Goal: Task Accomplishment & Management: Use online tool/utility

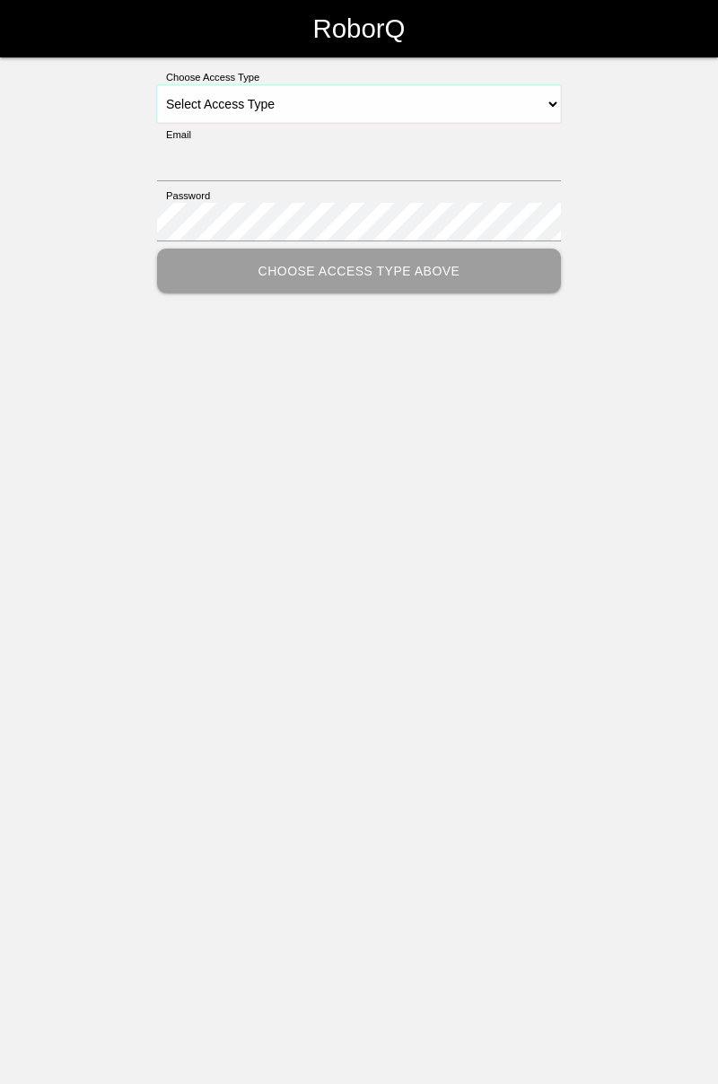
click at [551, 96] on select "Select Access Type Admin Customer Supervisor Worker" at bounding box center [359, 104] width 404 height 38
select select "Worker"
click at [157, 85] on select "Select Access Type Admin Customer Supervisor Worker" at bounding box center [359, 104] width 404 height 38
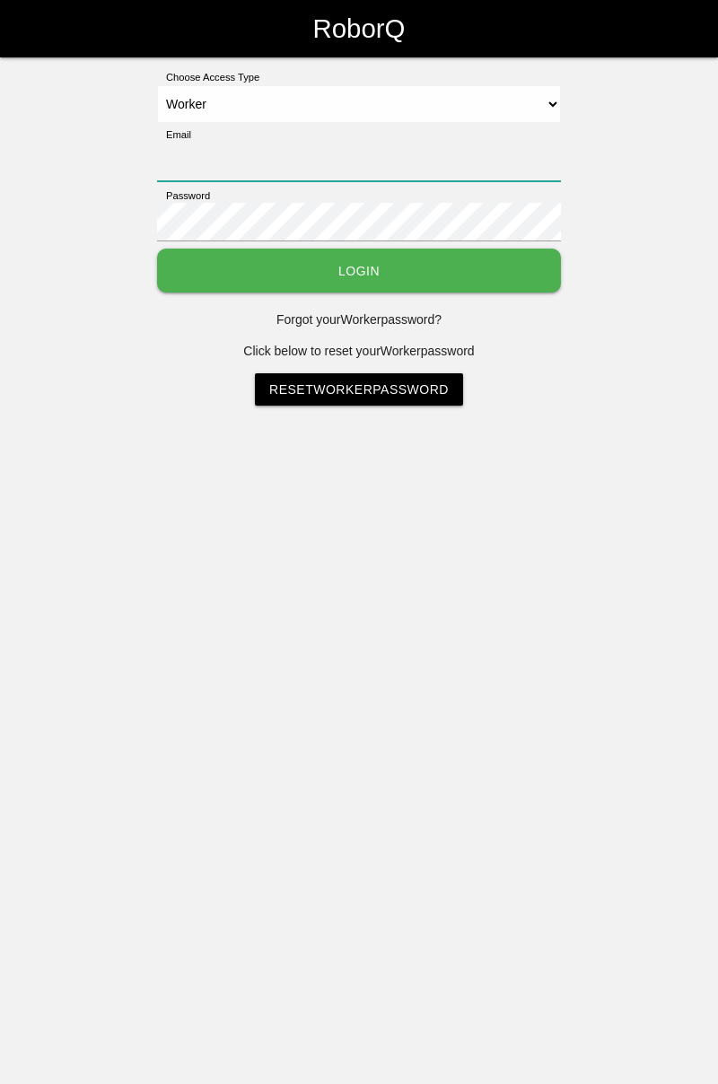
click at [387, 154] on input "Email" at bounding box center [359, 162] width 404 height 39
type input "[PERSON_NAME][EMAIL_ADDRESS][DOMAIN_NAME]"
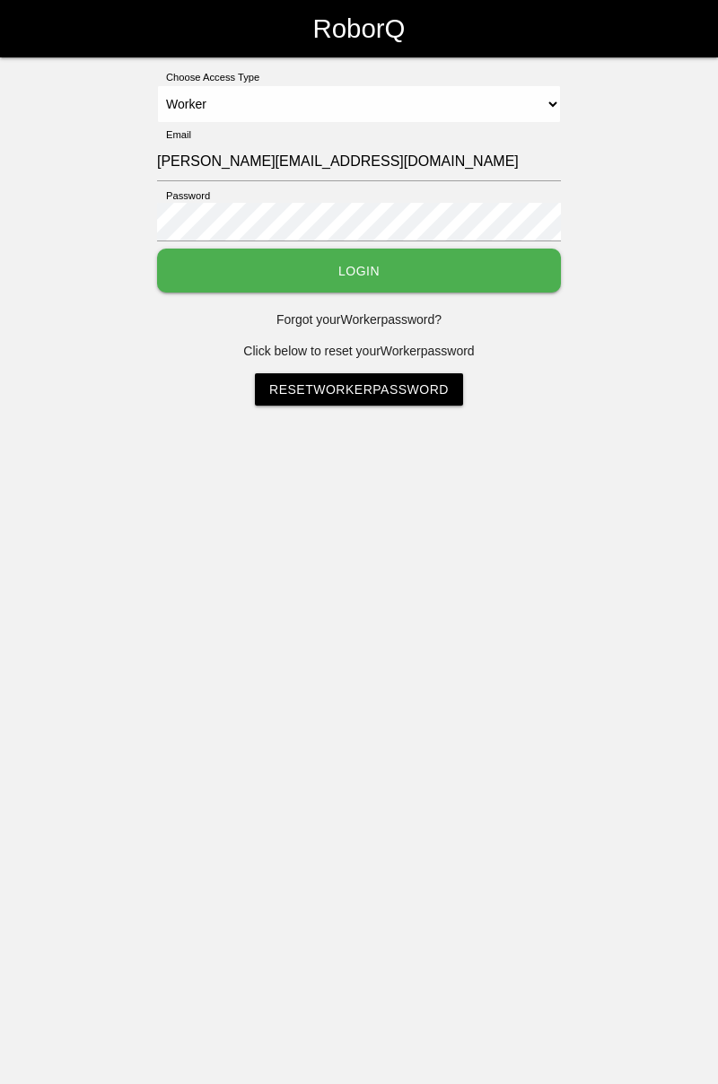
click at [157, 249] on button "Login" at bounding box center [359, 271] width 404 height 44
click at [397, 272] on html "RoborQ Choose Access Type Select Access Type Admin Customer Supervisor Worker E…" at bounding box center [359, 247] width 718 height 495
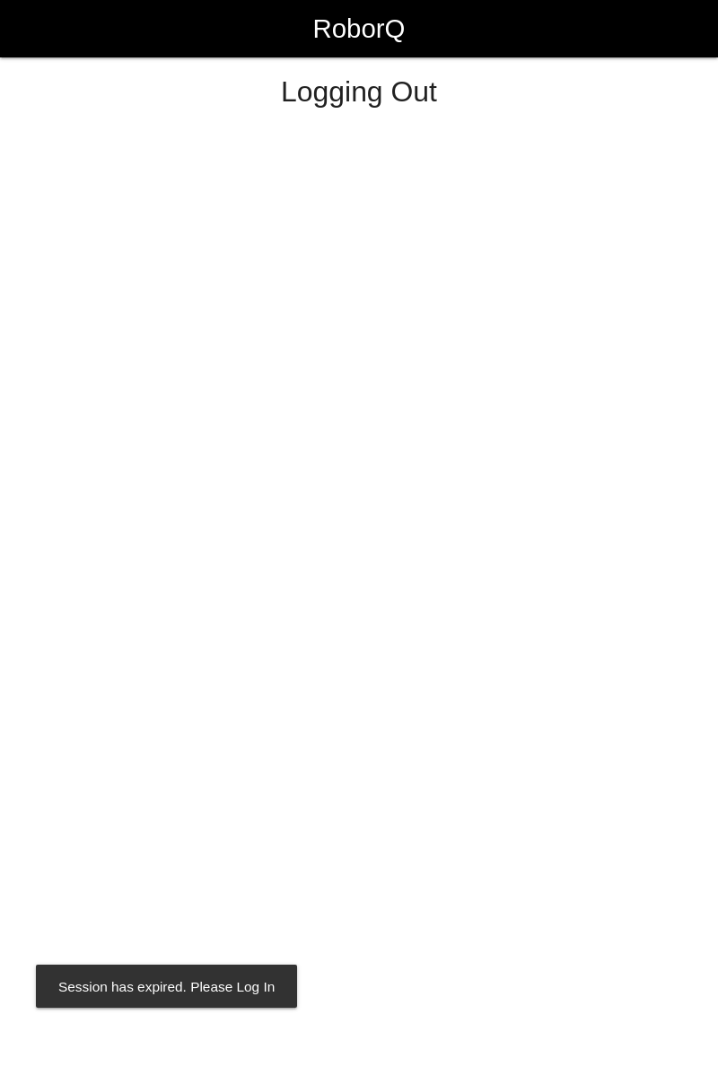
select select "Worker"
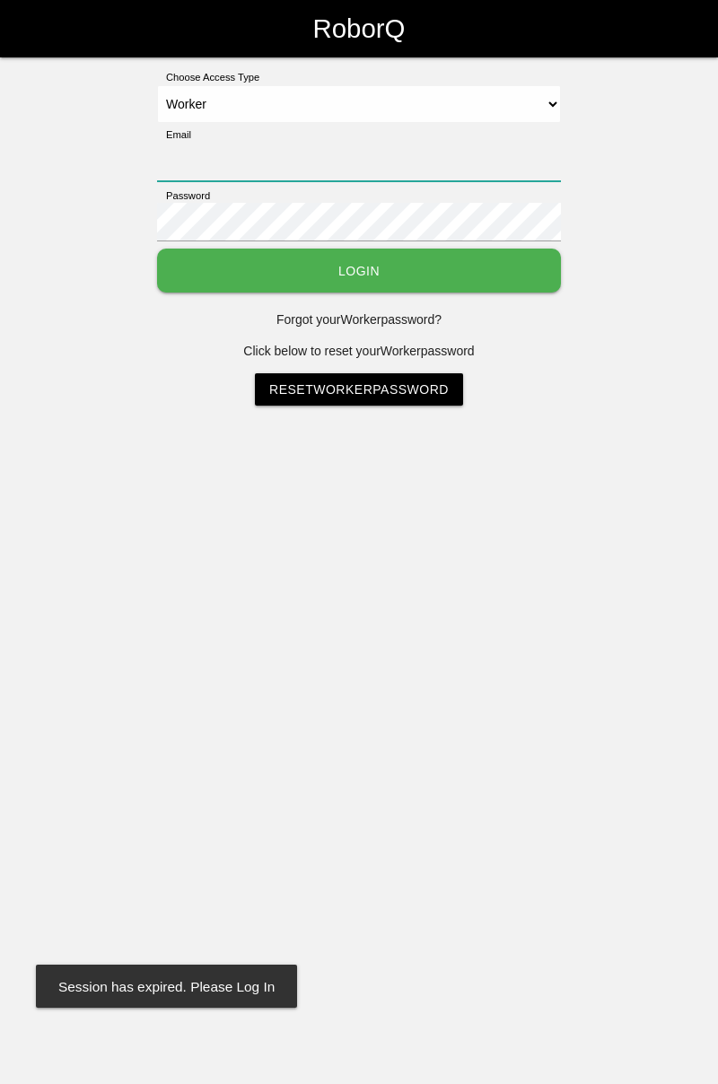
click at [418, 145] on input "Email" at bounding box center [359, 162] width 404 height 39
type input "[PERSON_NAME][EMAIL_ADDRESS][DOMAIN_NAME]"
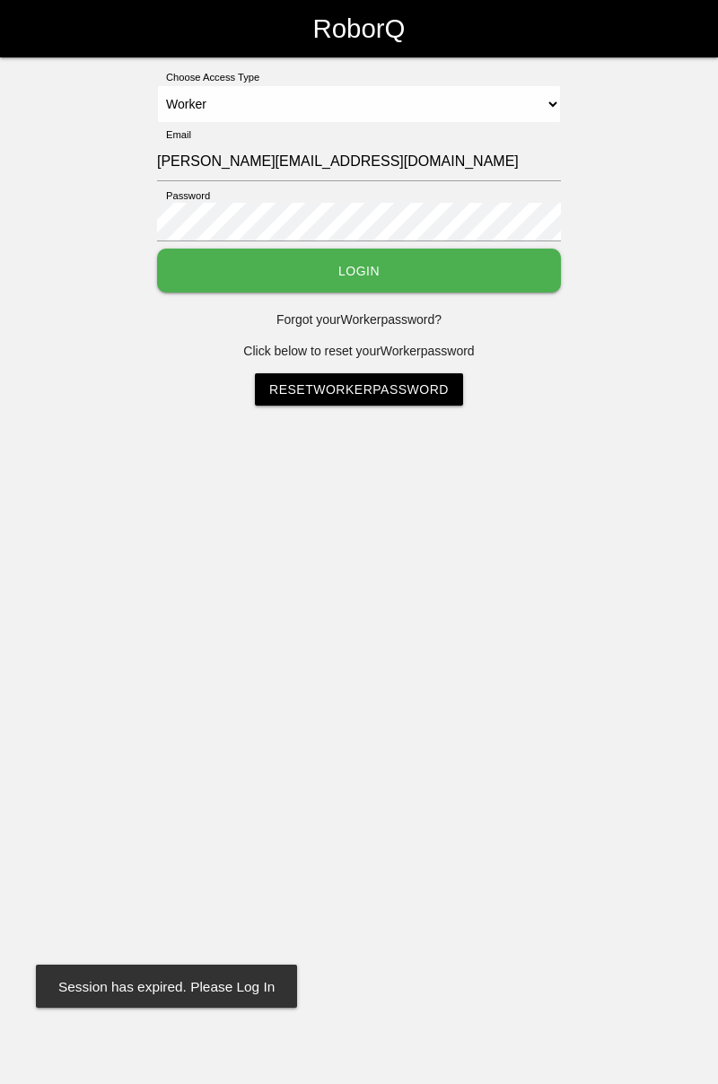
click at [157, 249] on button "Login" at bounding box center [359, 271] width 404 height 44
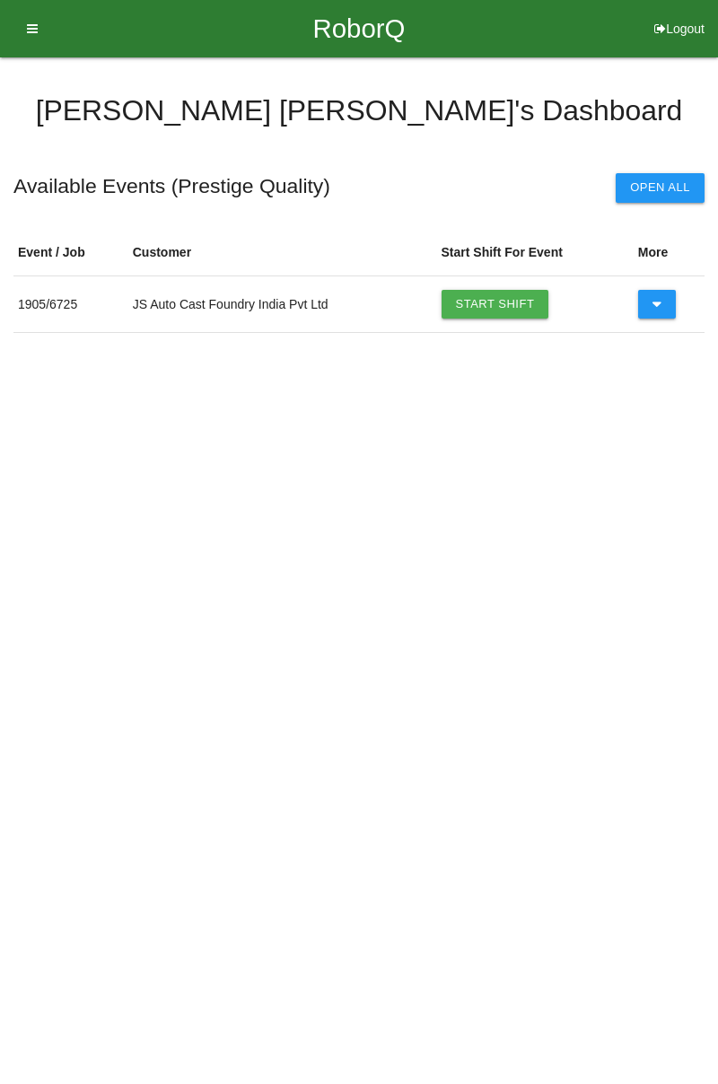
click at [506, 296] on link "Start Shift" at bounding box center [495, 304] width 108 height 29
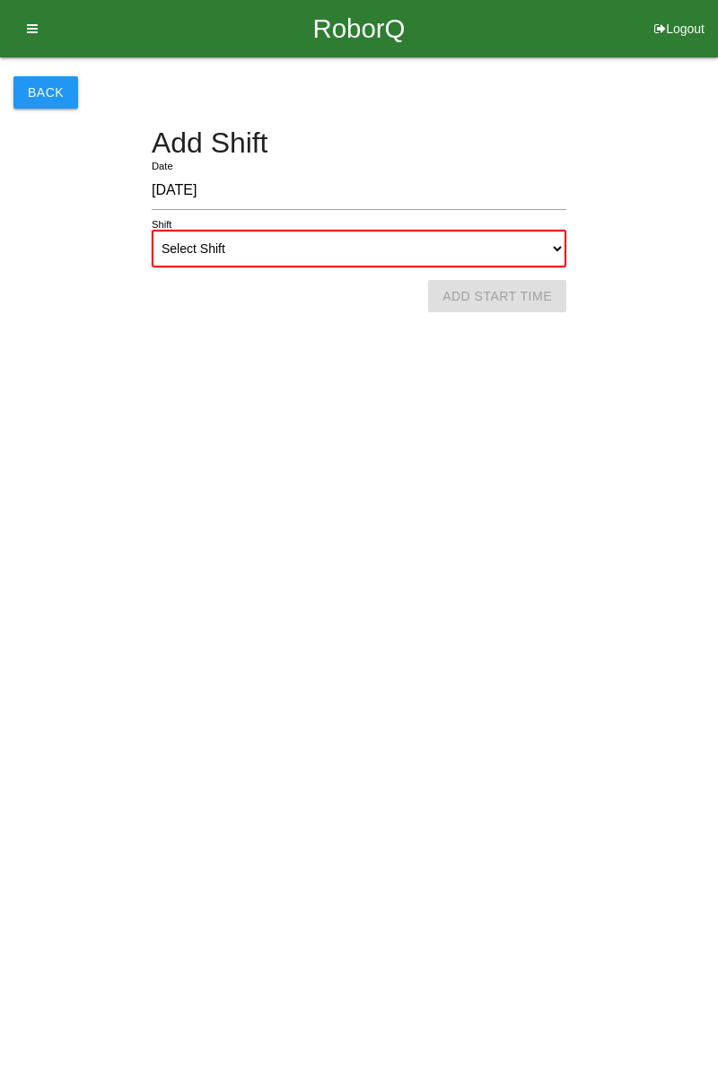
click at [547, 249] on select "Select Shift 1st Shift 2nd Shift 3rd Shift 4th Shift" at bounding box center [359, 249] width 415 height 38
select select "1"
click at [152, 230] on select "Select Shift 1st Shift 2nd Shift 3rd Shift 4th Shift" at bounding box center [359, 249] width 415 height 38
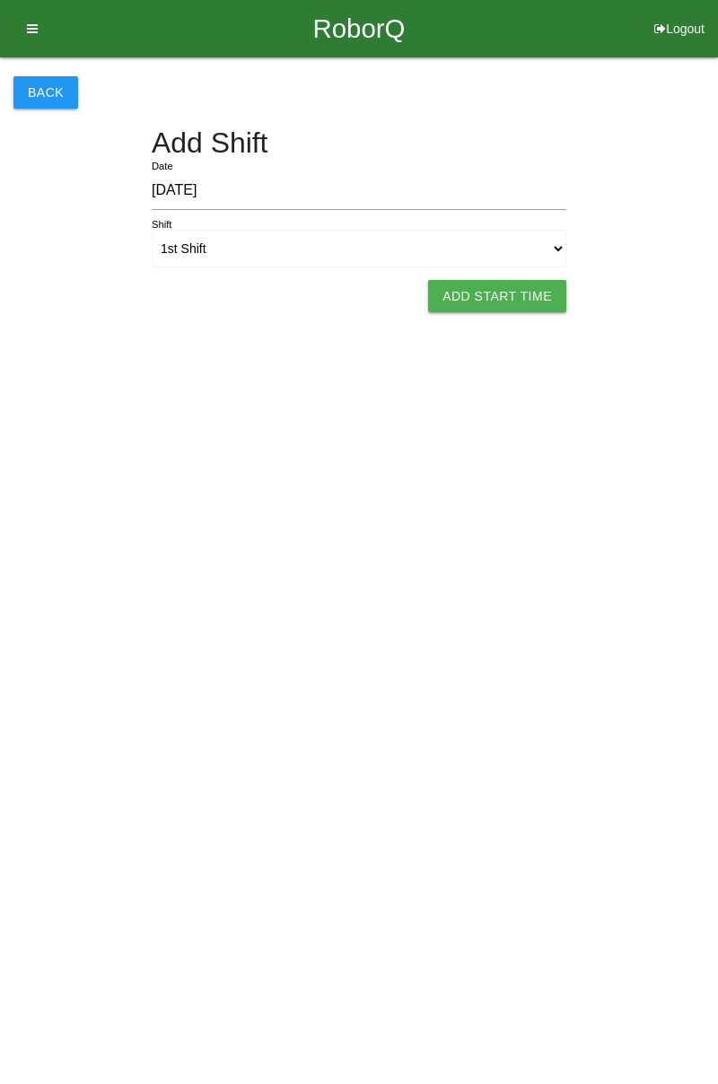
click at [510, 296] on button "Add Start Time" at bounding box center [497, 296] width 138 height 32
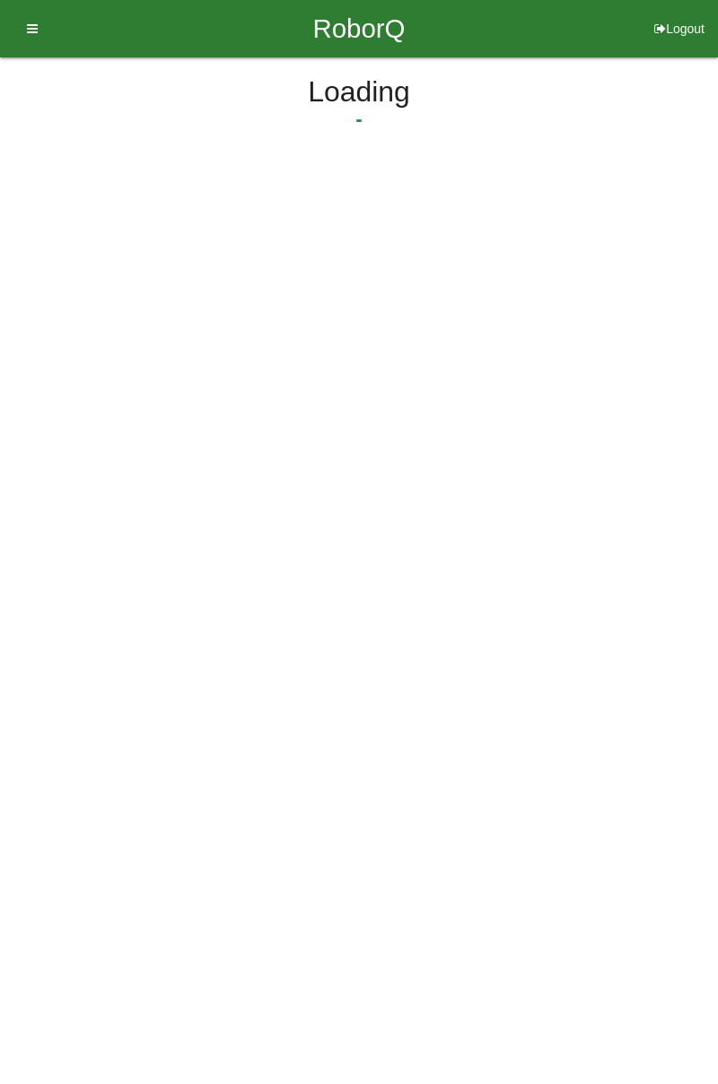
select select "7"
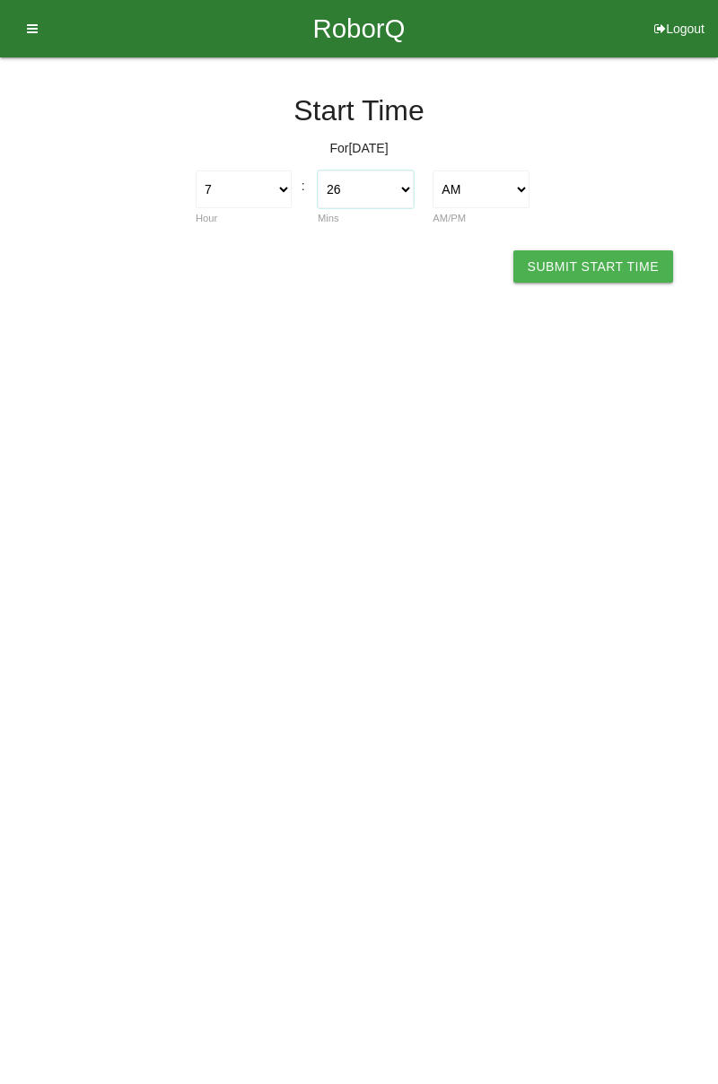
click at [409, 199] on select "00 01 02 03 04 05 06 07 08 09 10 11 12 13 14 15 16 17 18 19 20 21 22 23 24 25 2…" at bounding box center [366, 189] width 96 height 38
select select "0"
click at [318, 170] on select "00 01 02 03 04 05 06 07 08 09 10 11 12 13 14 15 16 17 18 19 20 21 22 23 24 25 2…" at bounding box center [366, 189] width 96 height 38
click at [592, 264] on button "Submit Start Time" at bounding box center [593, 266] width 160 height 32
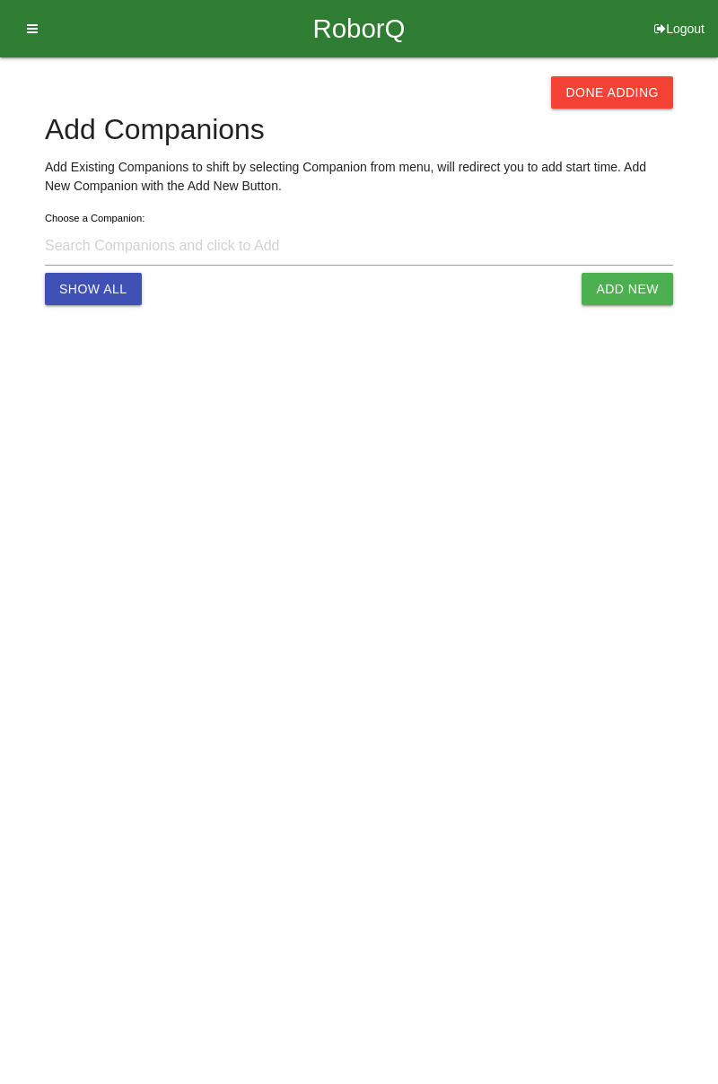
click at [619, 96] on button "Done Adding" at bounding box center [612, 92] width 122 height 32
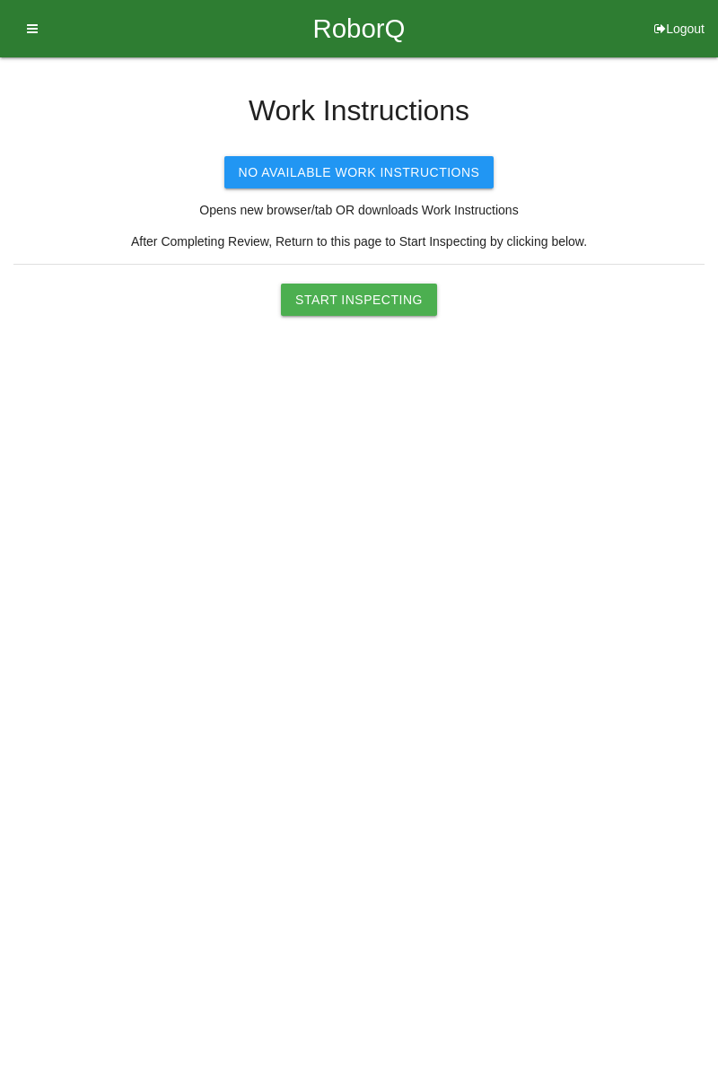
click at [389, 297] on button "Start Inspecting" at bounding box center [359, 300] width 156 height 32
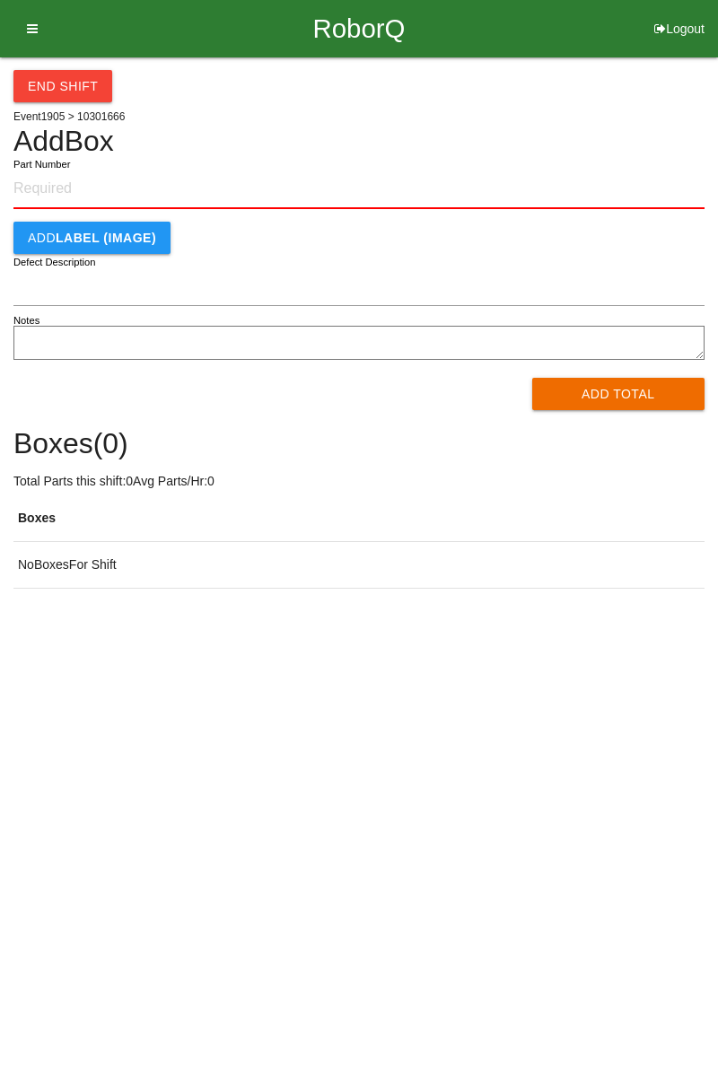
click at [99, 188] on input "Part Number" at bounding box center [358, 189] width 691 height 39
click at [99, 182] on input "Part Number" at bounding box center [358, 189] width 691 height 39
click at [47, 180] on input "Part Number" at bounding box center [358, 189] width 691 height 39
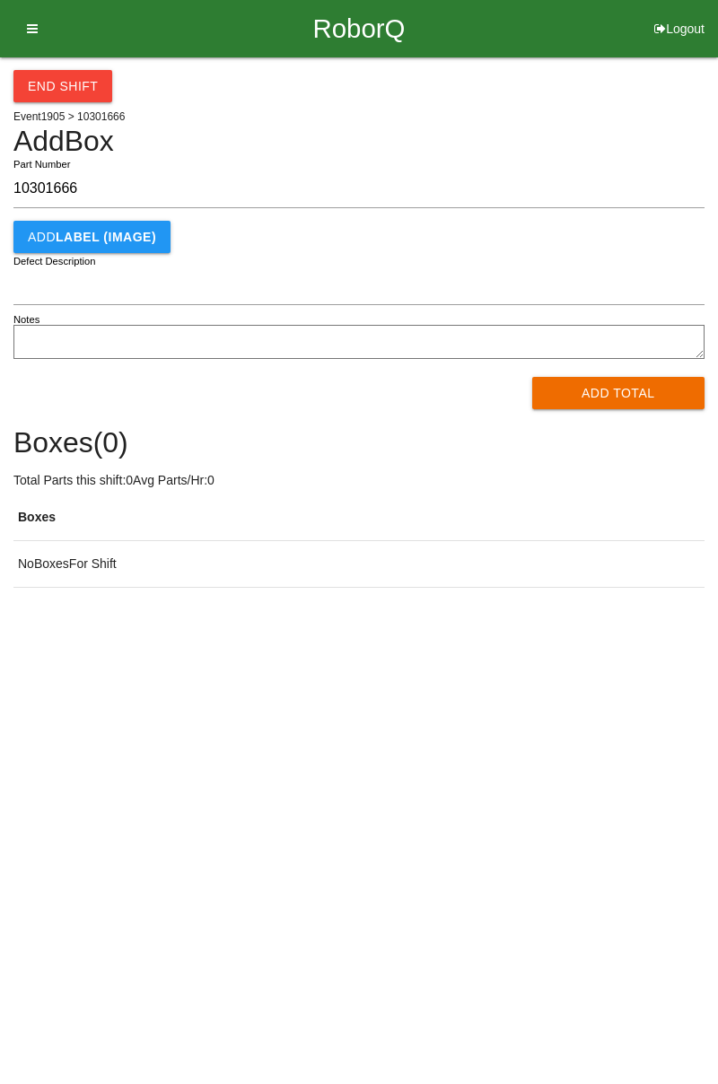
type input "10301666"
click at [619, 389] on button "Add Total" at bounding box center [618, 393] width 173 height 32
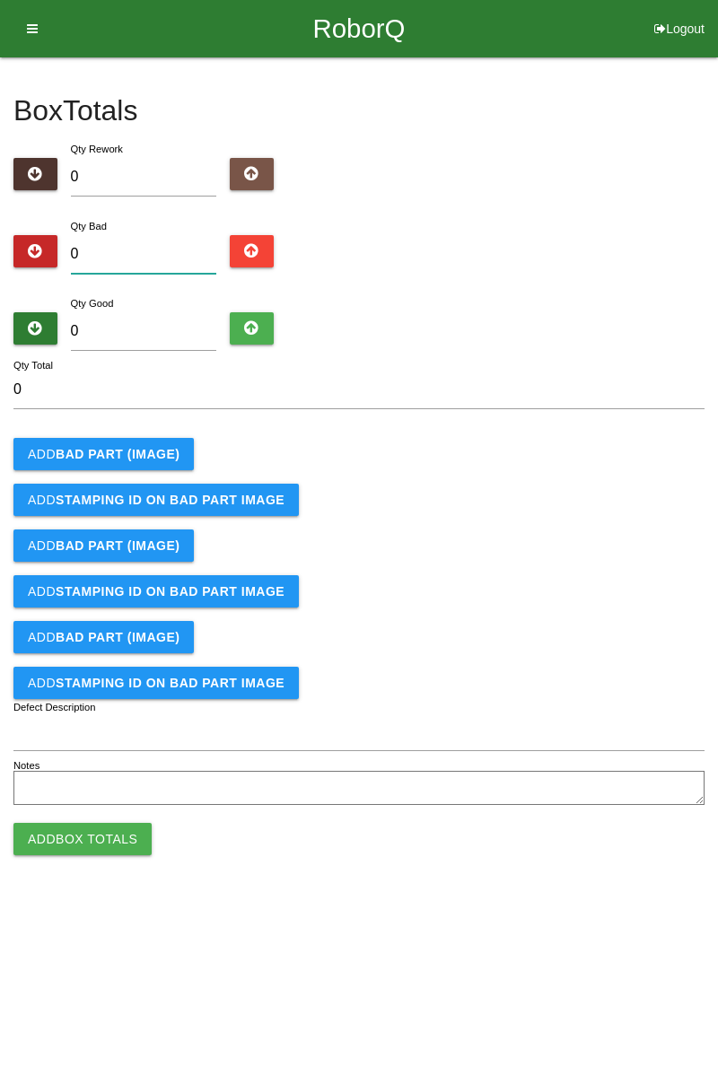
click at [154, 253] on input "0" at bounding box center [144, 254] width 146 height 39
type input "5"
click at [197, 322] on input "0" at bounding box center [144, 331] width 146 height 39
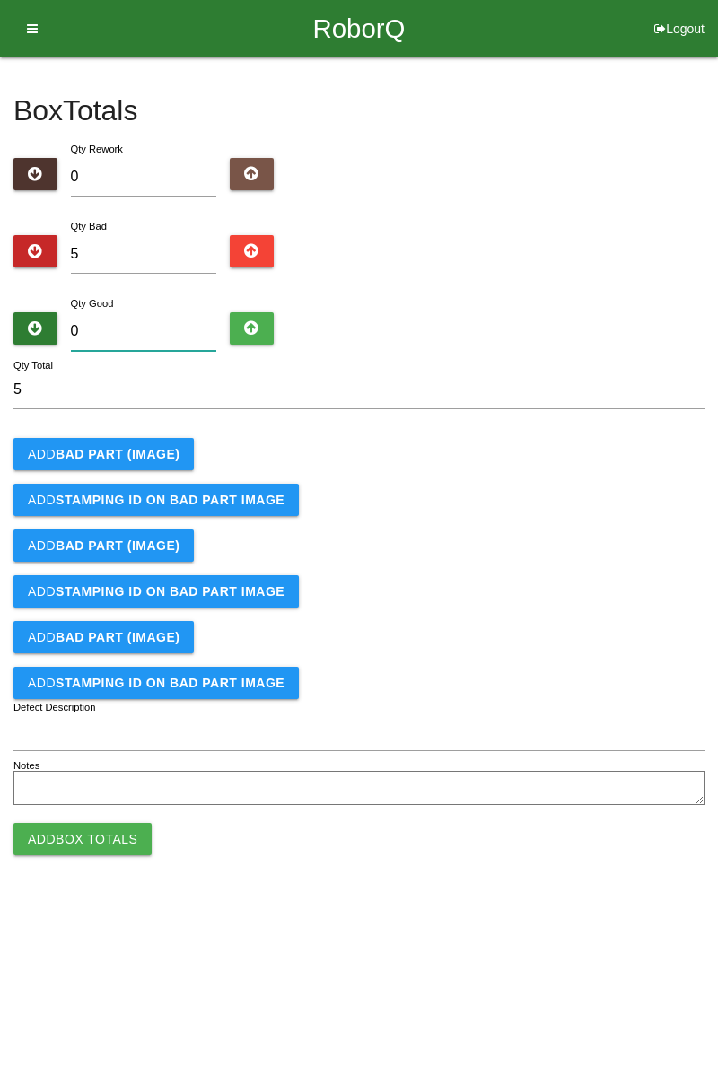
type input "7"
type input "12"
type input "79"
type input "84"
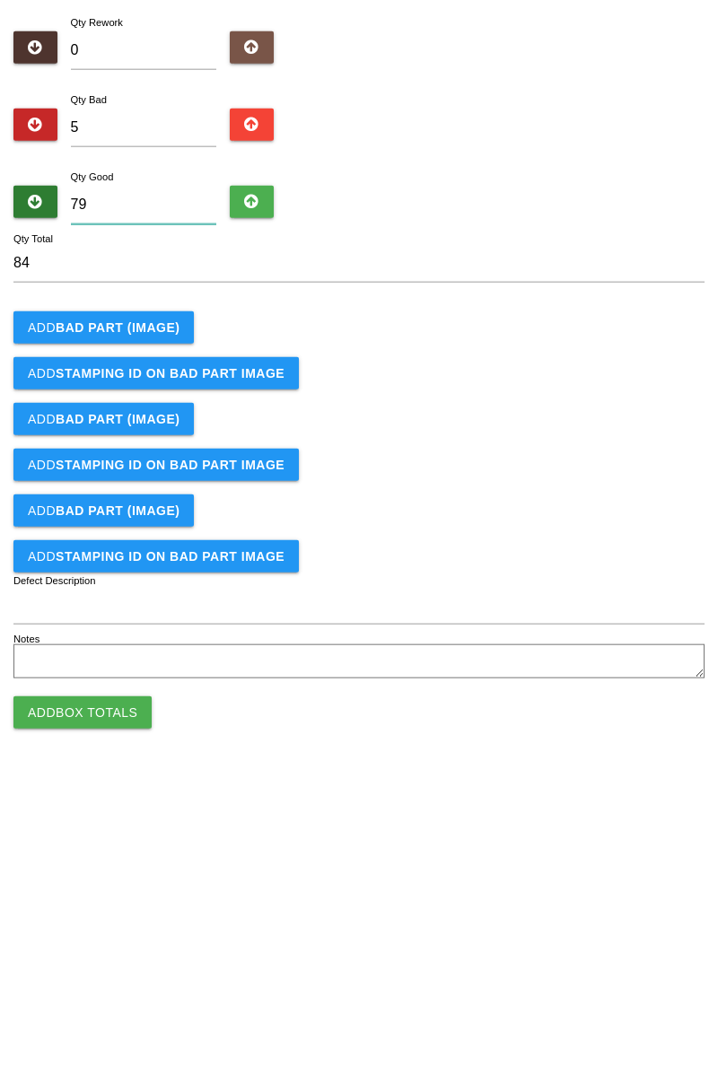
type input "79"
click at [154, 440] on button "Add BAD PART (IMAGE)" at bounding box center [103, 454] width 180 height 32
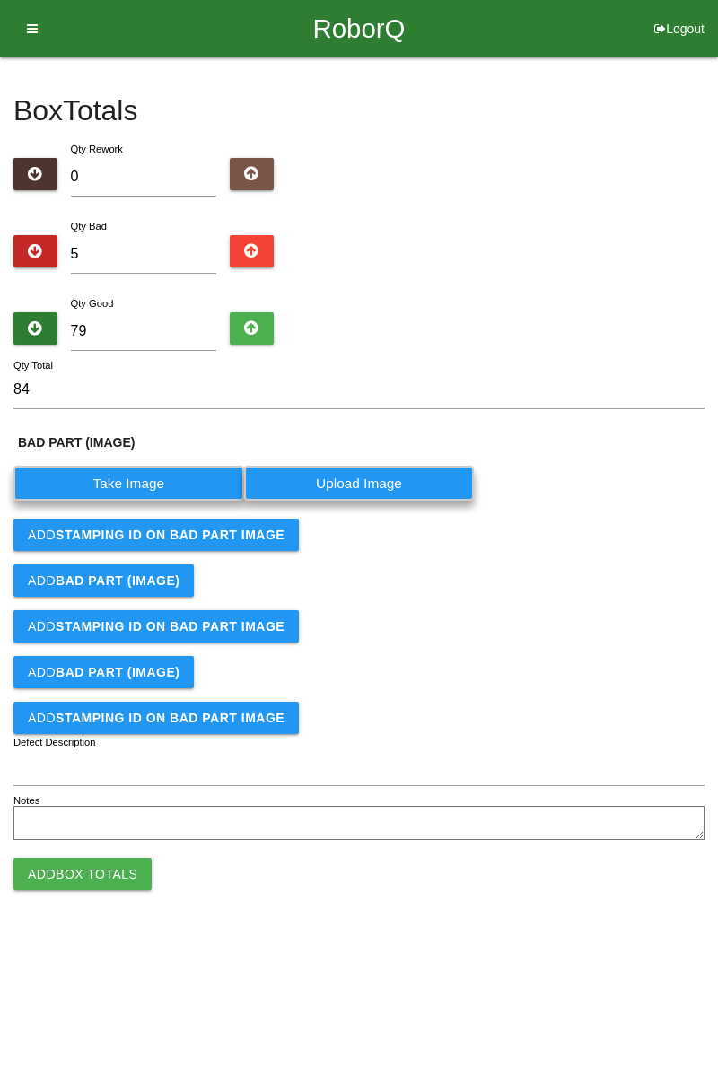
click at [120, 484] on label "Take Image" at bounding box center [128, 483] width 231 height 35
click at [0, 0] on \(IMAGE\) "Take Image" at bounding box center [0, 0] width 0 height 0
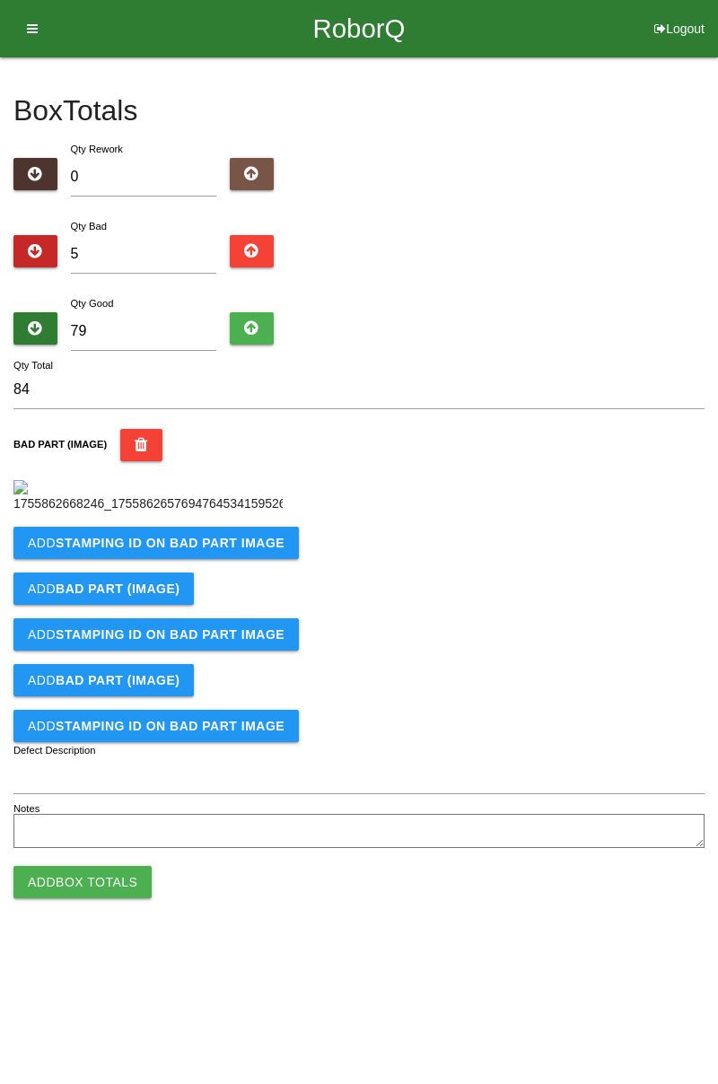
scroll to position [100, 0]
click at [223, 559] on button "Add STAMPING ID on BAD PART Image" at bounding box center [155, 543] width 285 height 32
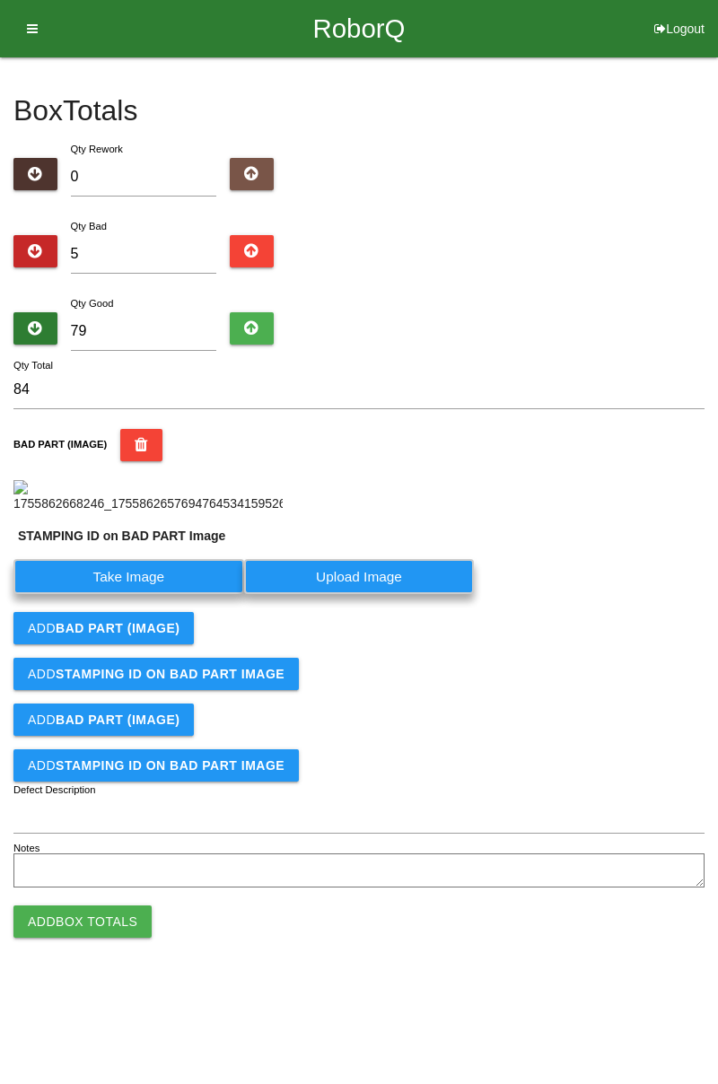
click at [174, 594] on label "Take Image" at bounding box center [128, 576] width 231 height 35
click at [0, 0] on PART "Take Image" at bounding box center [0, 0] width 0 height 0
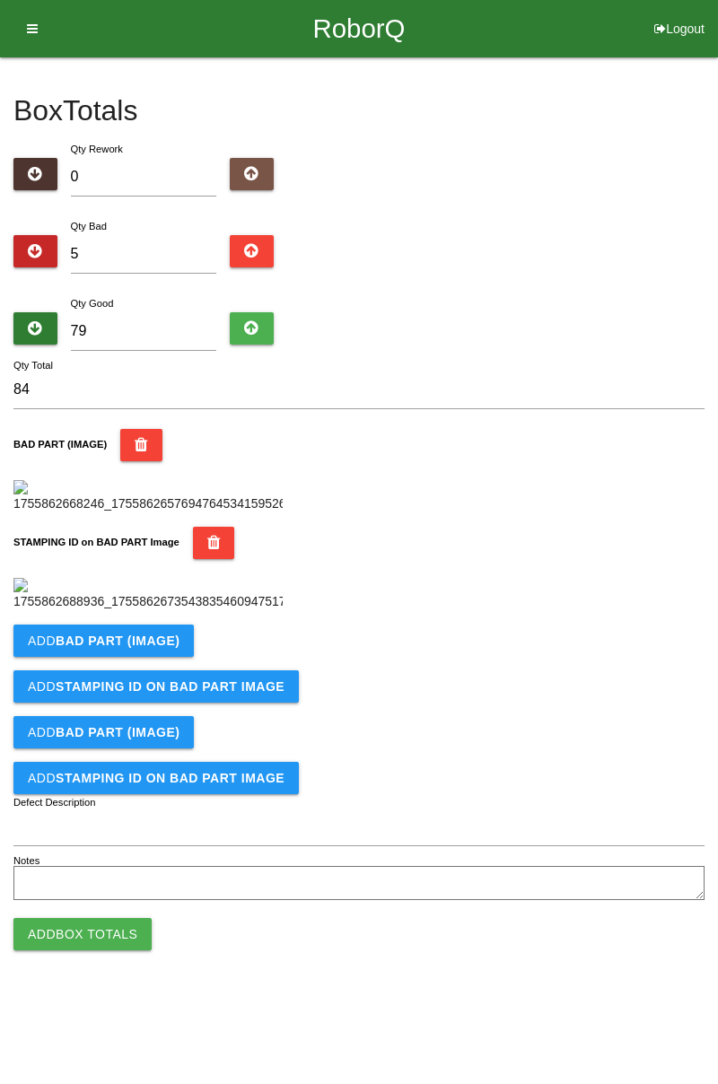
scroll to position [395, 0]
click at [157, 648] on b "BAD PART (IMAGE)" at bounding box center [118, 640] width 124 height 14
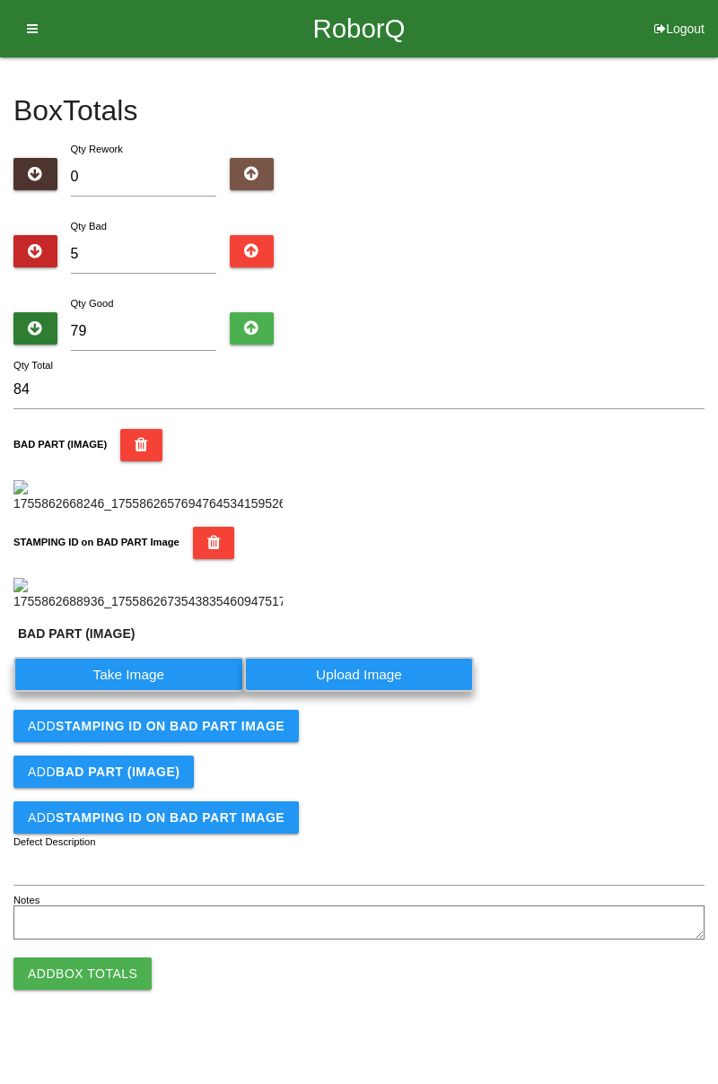
click at [137, 692] on label "Take Image" at bounding box center [128, 674] width 231 height 35
click at [0, 0] on \(IMAGE\) "Take Image" at bounding box center [0, 0] width 0 height 0
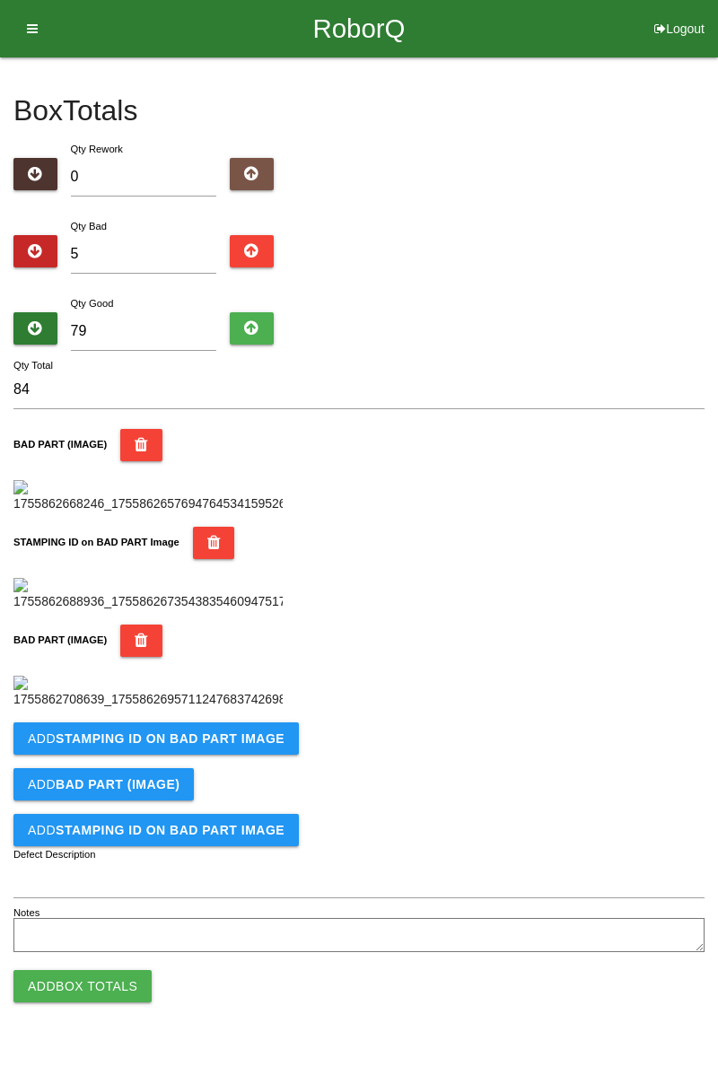
scroll to position [689, 0]
click at [240, 755] on button "Add STAMPING ID on BAD PART Image" at bounding box center [155, 738] width 285 height 32
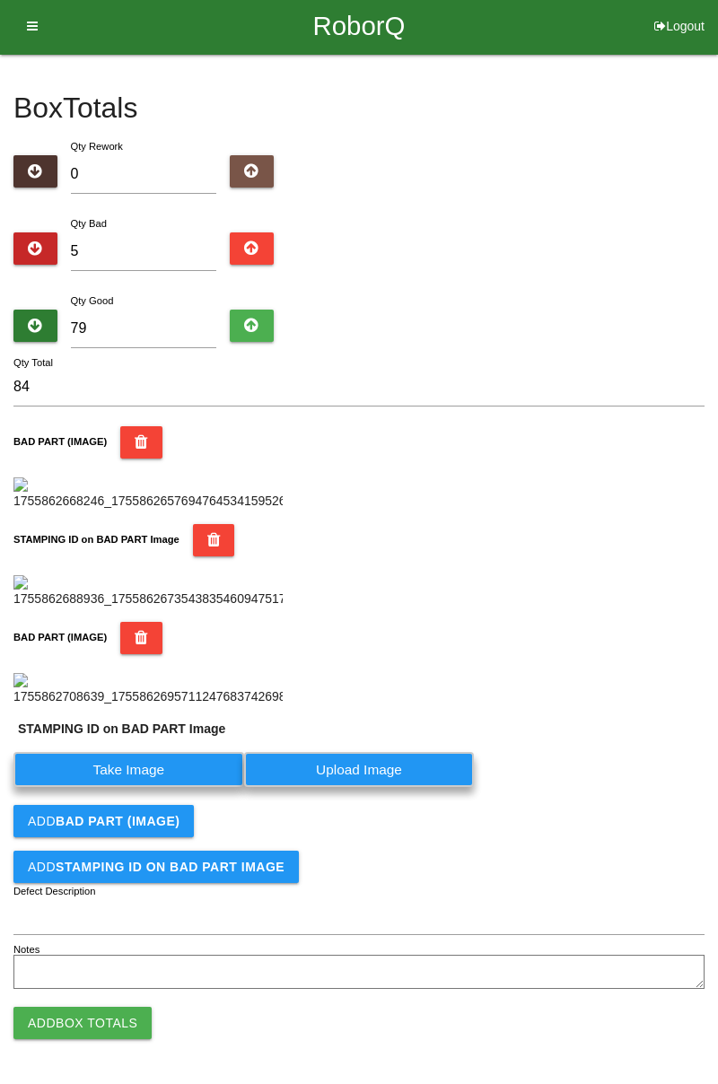
click at [181, 787] on label "Take Image" at bounding box center [128, 769] width 231 height 35
click at [0, 0] on PART "Take Image" at bounding box center [0, 0] width 0 height 0
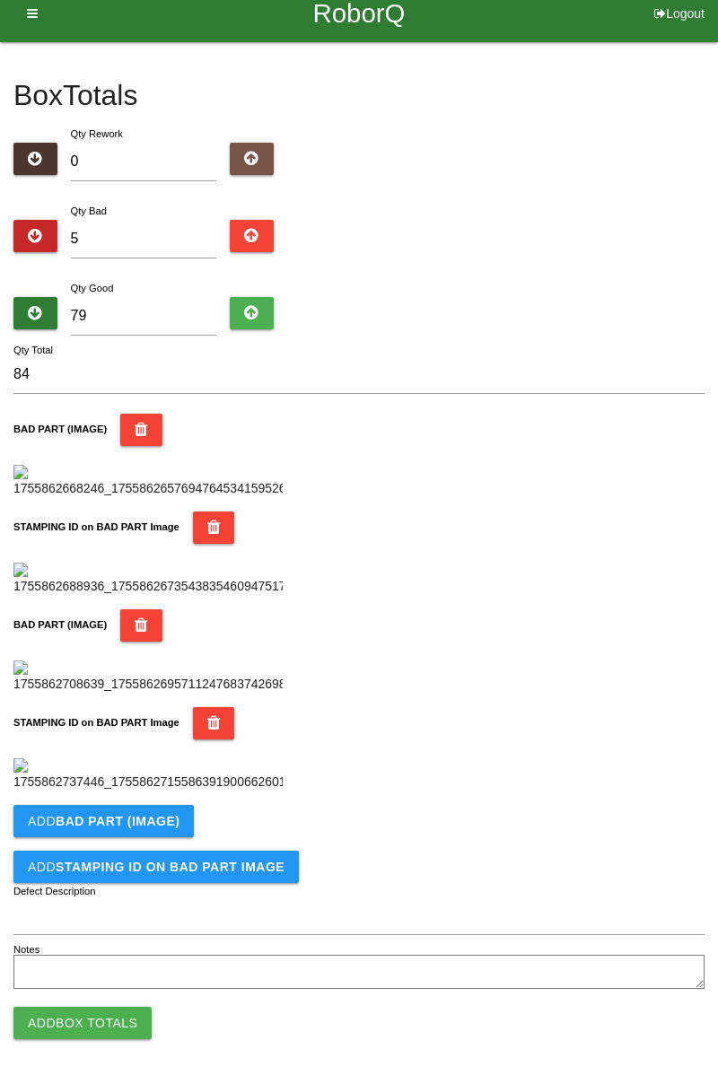
scroll to position [983, 0]
click at [187, 820] on button "Add BAD PART (IMAGE)" at bounding box center [103, 821] width 180 height 32
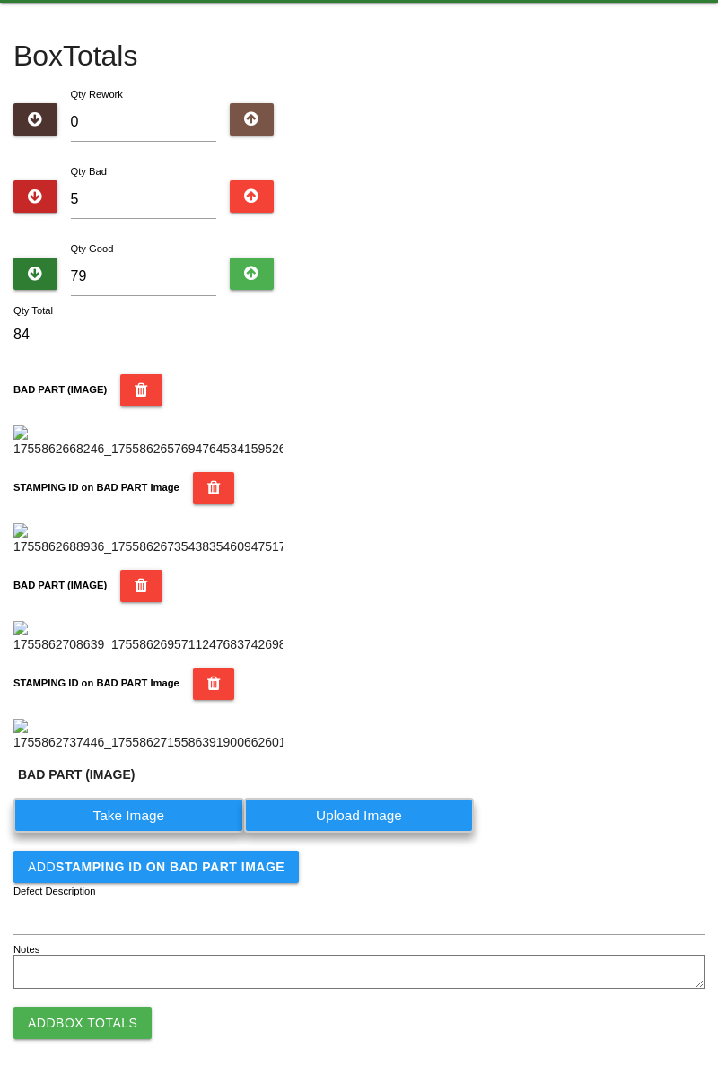
click at [167, 833] on label "Take Image" at bounding box center [128, 815] width 231 height 35
click at [0, 0] on \(IMAGE\) "Take Image" at bounding box center [0, 0] width 0 height 0
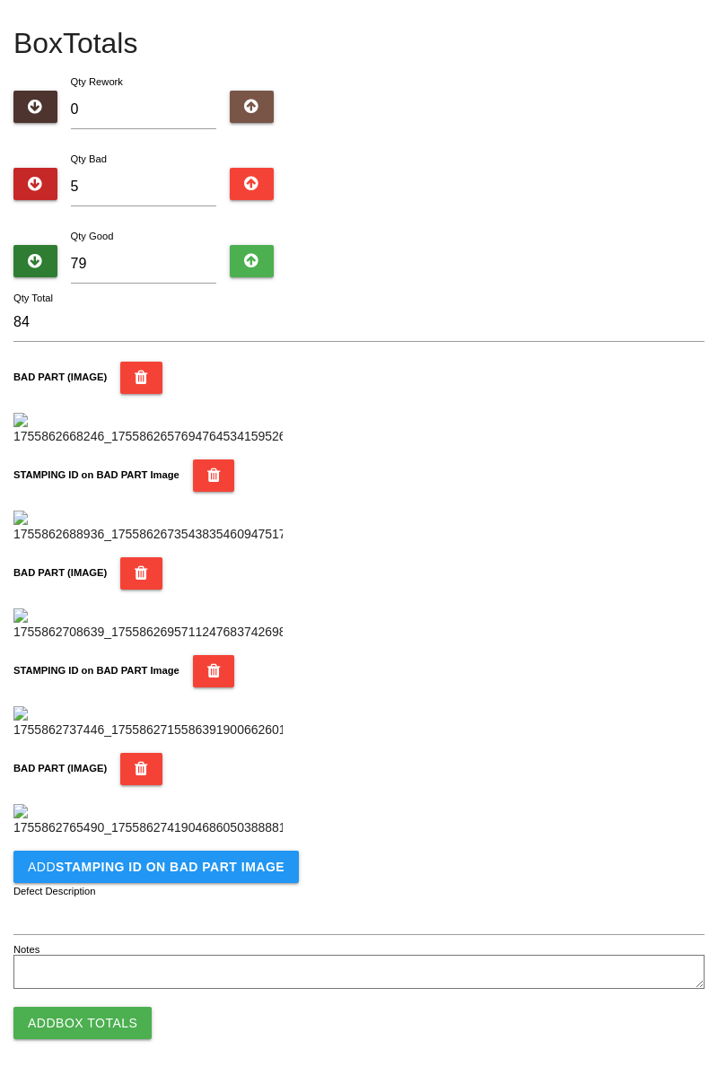
scroll to position [1278, 0]
click at [203, 878] on button "Add STAMPING ID on BAD PART Image" at bounding box center [155, 867] width 285 height 32
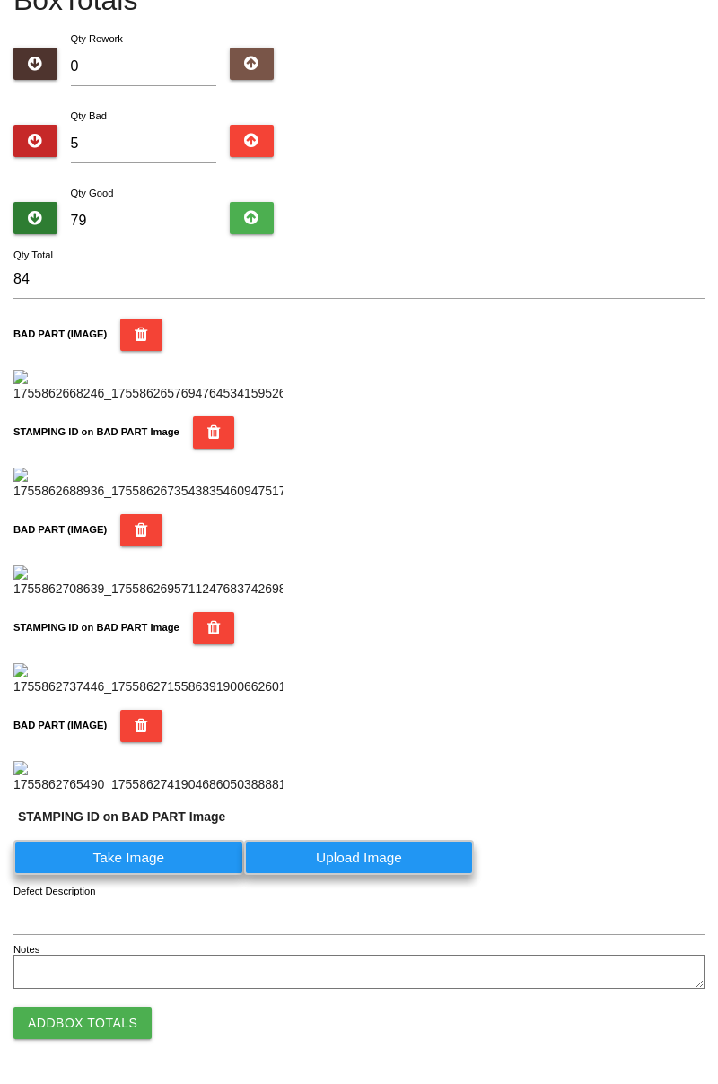
click at [151, 875] on label "Take Image" at bounding box center [128, 857] width 231 height 35
click at [0, 0] on PART "Take Image" at bounding box center [0, 0] width 0 height 0
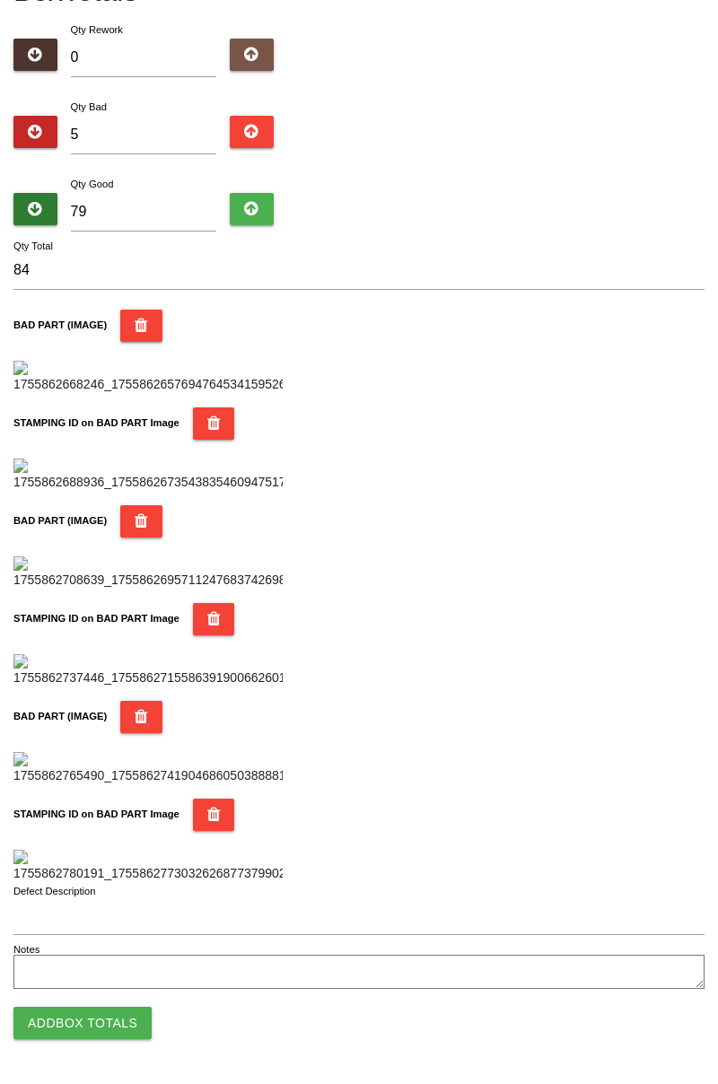
scroll to position [1572, 0]
click at [113, 1010] on button "Add Box Totals" at bounding box center [82, 1023] width 138 height 32
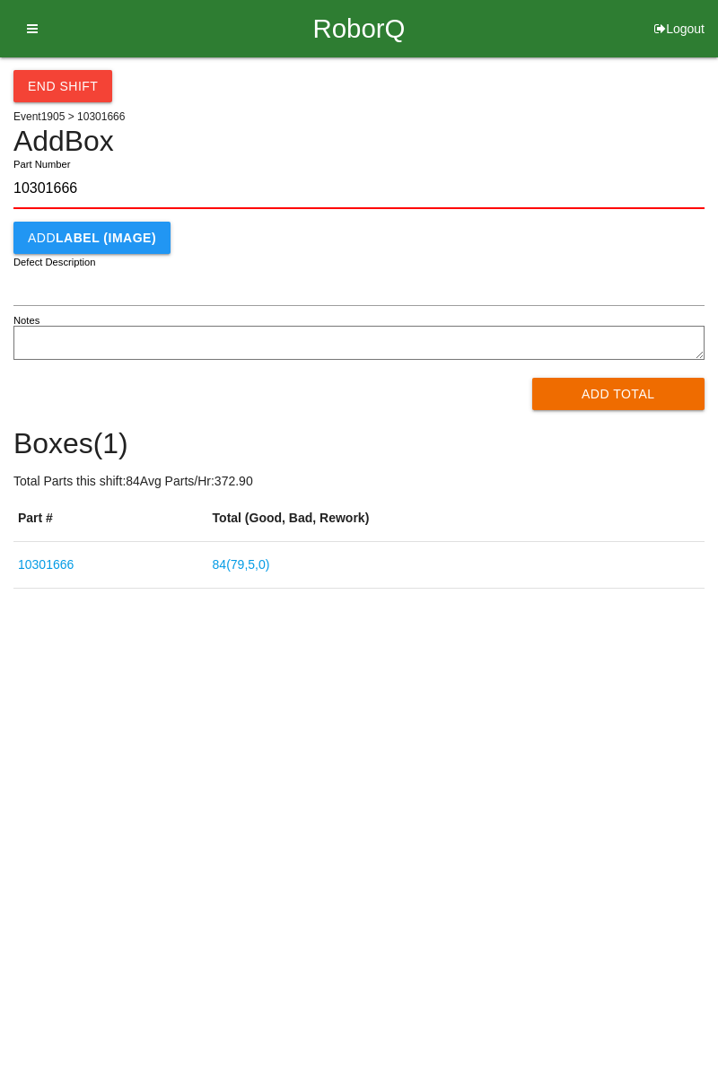
type input "10301666"
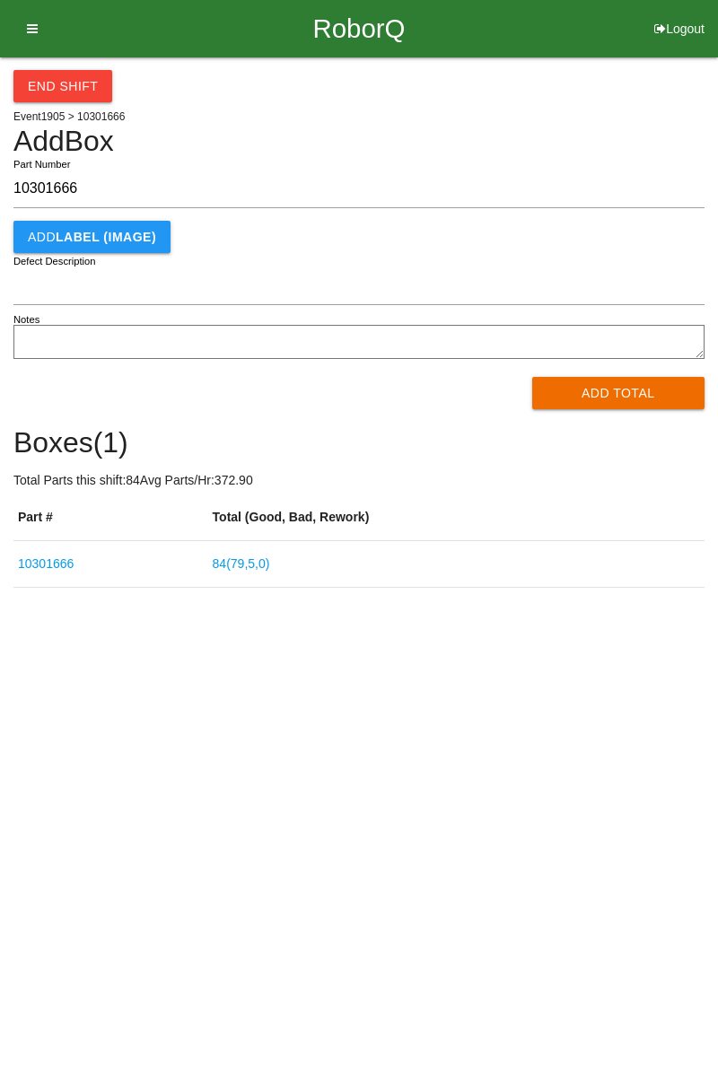
click at [615, 384] on button "Add Total" at bounding box center [618, 393] width 173 height 32
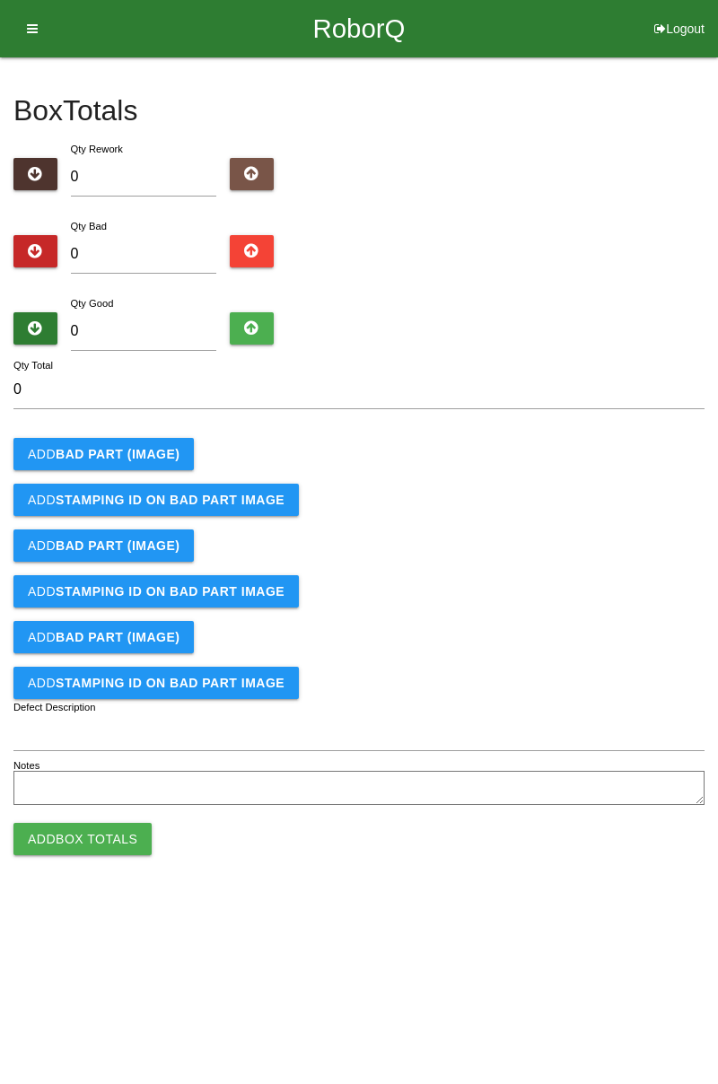
click at [153, 456] on b "BAD PART (IMAGE)" at bounding box center [118, 454] width 124 height 14
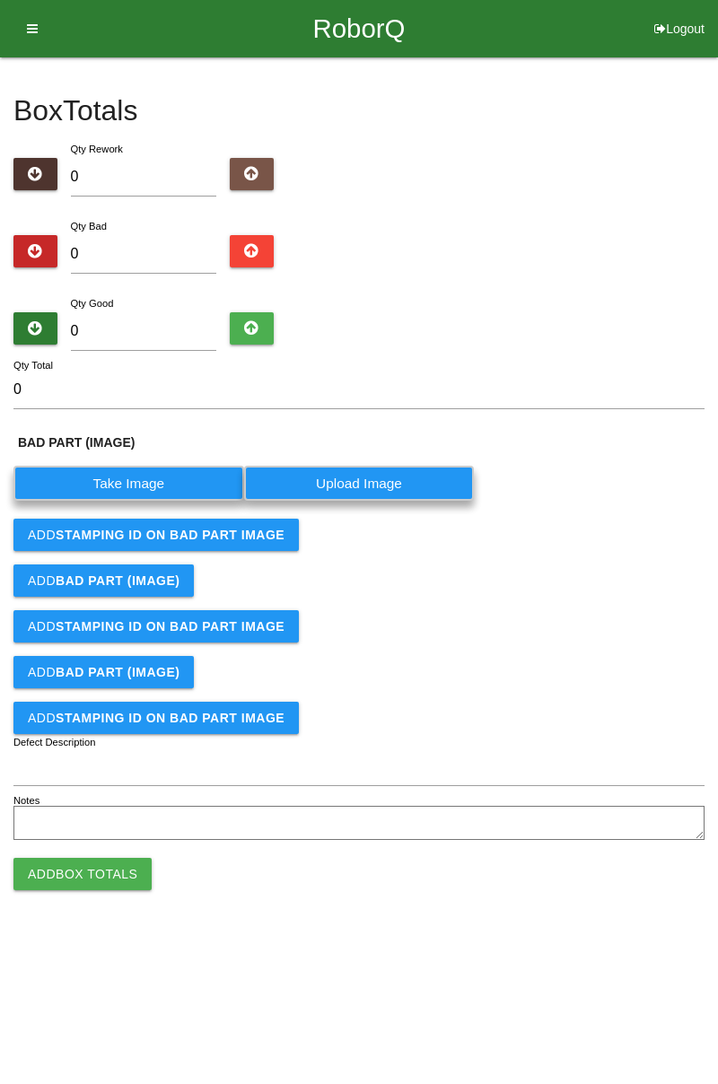
click at [172, 476] on label "Take Image" at bounding box center [128, 483] width 231 height 35
click at [0, 0] on \(IMAGE\) "Take Image" at bounding box center [0, 0] width 0 height 0
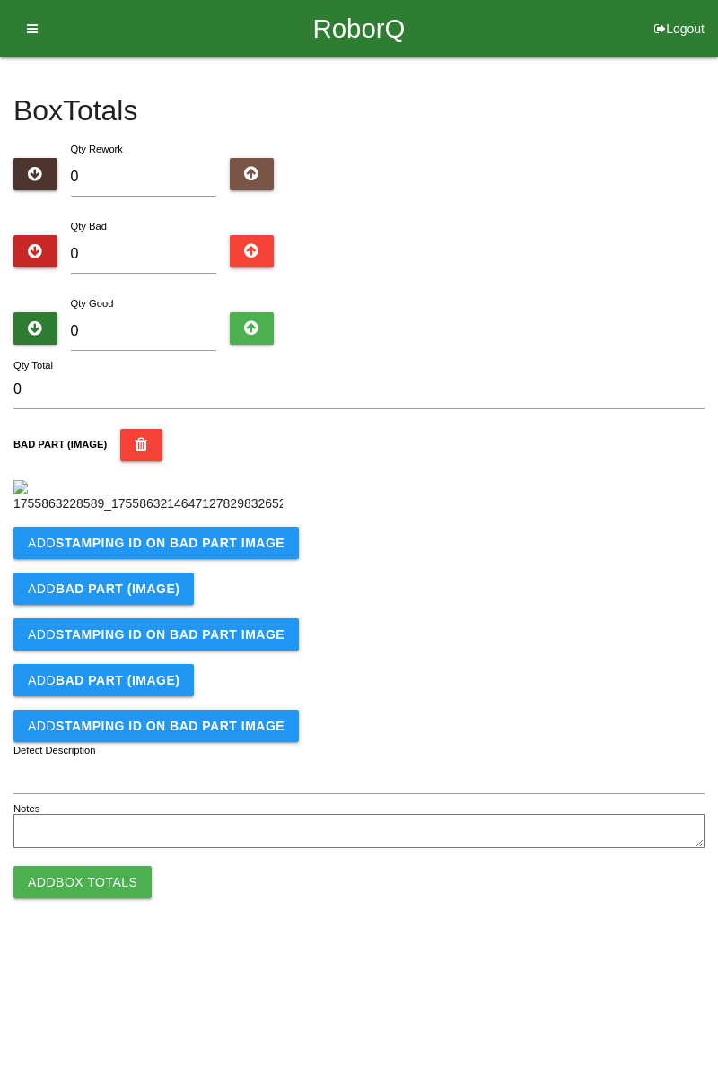
click at [228, 550] on b "STAMPING ID on BAD PART Image" at bounding box center [170, 543] width 229 height 14
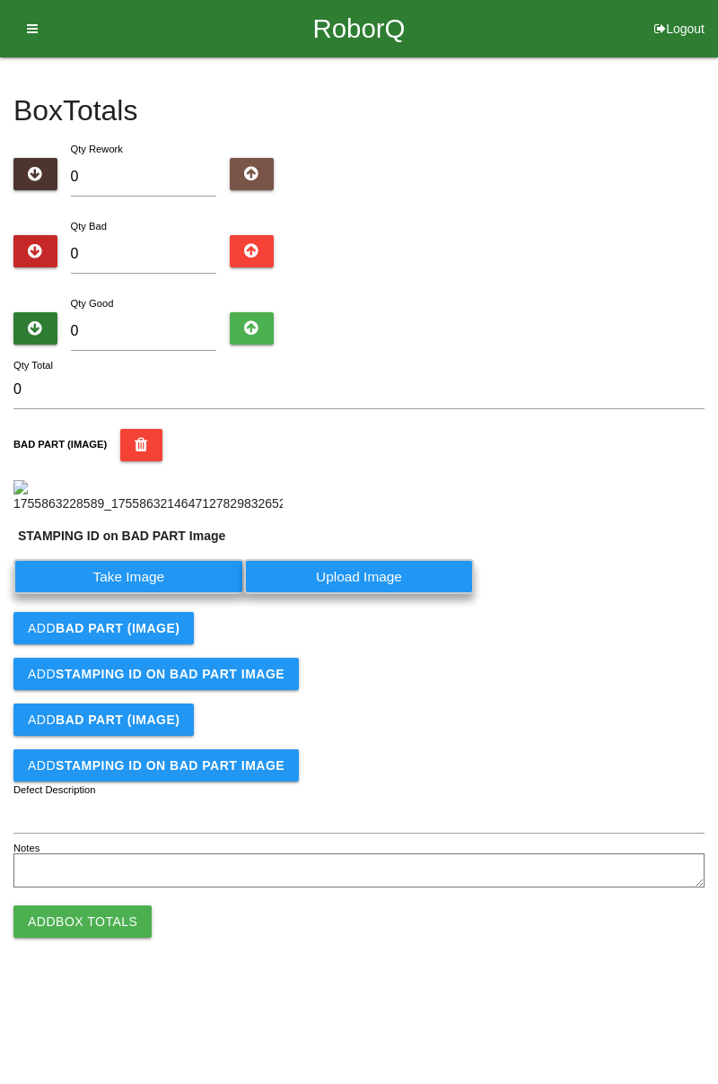
click at [186, 594] on label "Take Image" at bounding box center [128, 576] width 231 height 35
click at [0, 0] on PART "Take Image" at bounding box center [0, 0] width 0 height 0
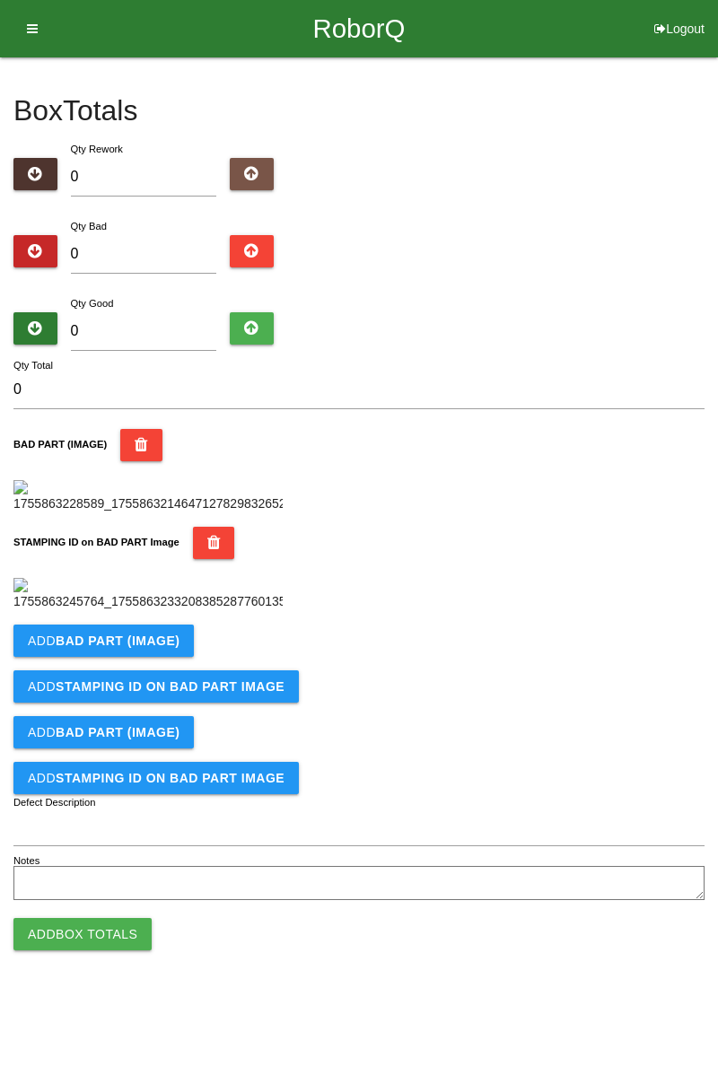
scroll to position [395, 0]
click at [165, 648] on b "BAD PART (IMAGE)" at bounding box center [118, 640] width 124 height 14
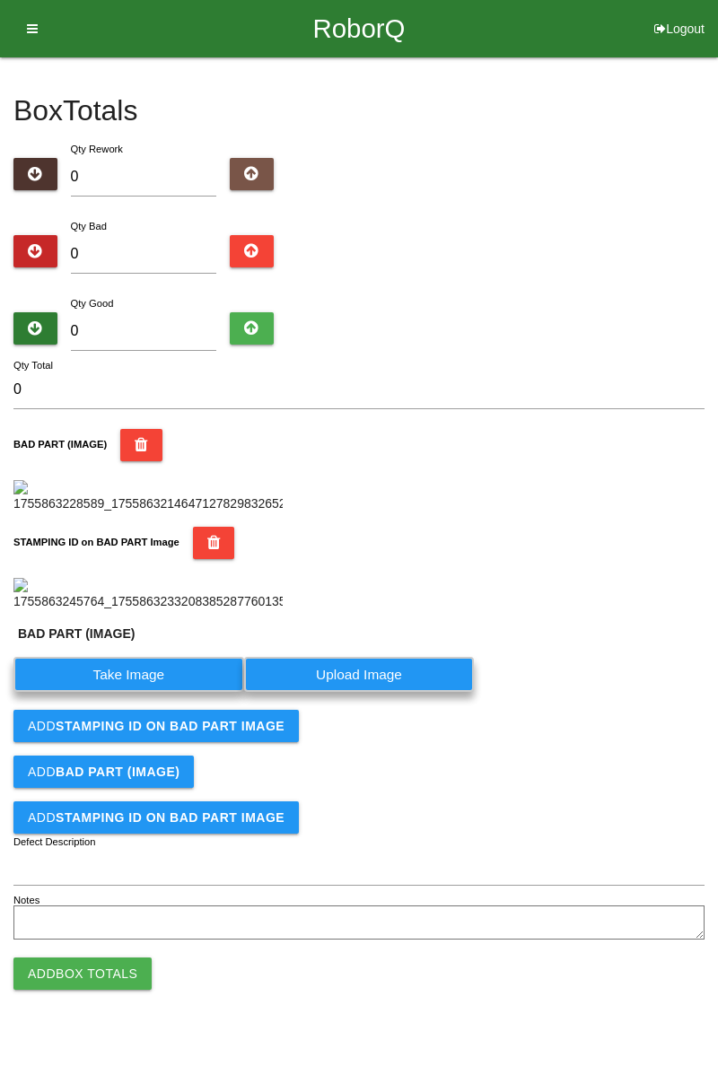
click at [134, 692] on label "Take Image" at bounding box center [128, 674] width 231 height 35
click at [0, 0] on \(IMAGE\) "Take Image" at bounding box center [0, 0] width 0 height 0
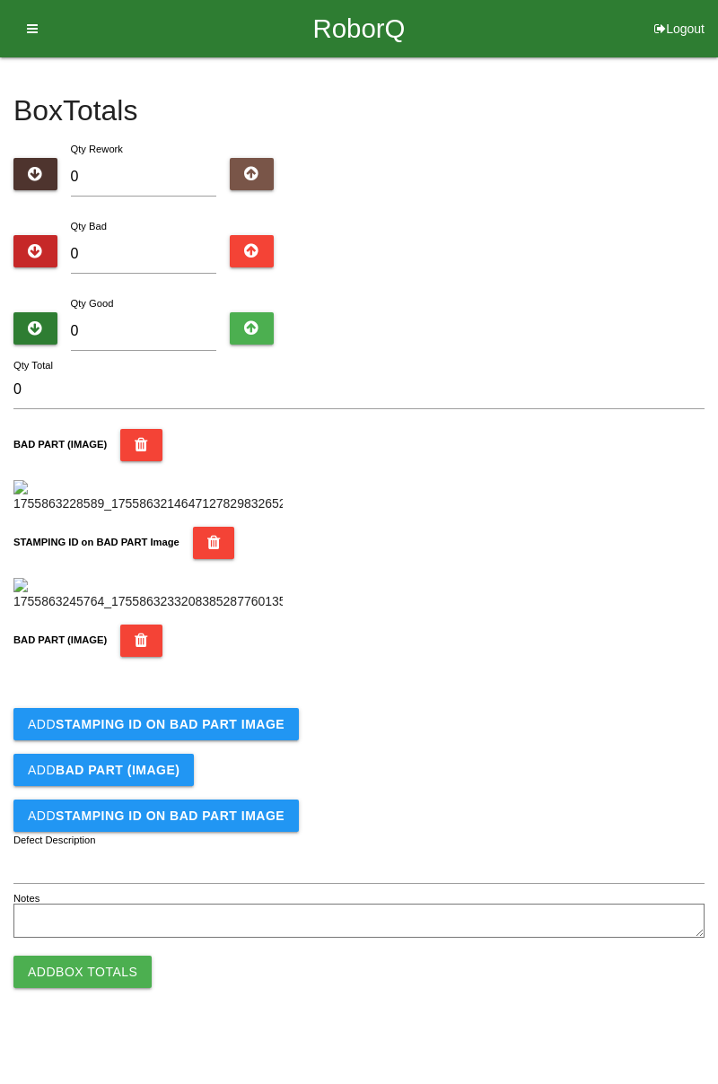
scroll to position [689, 0]
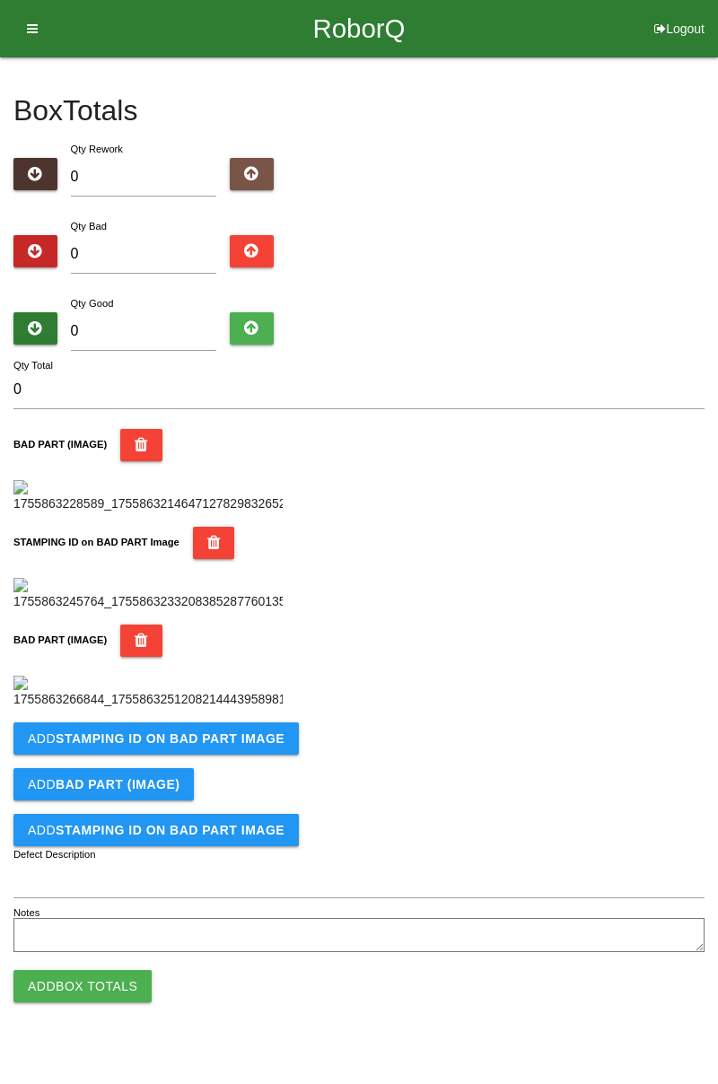
click at [246, 755] on button "Add STAMPING ID on BAD PART Image" at bounding box center [155, 738] width 285 height 32
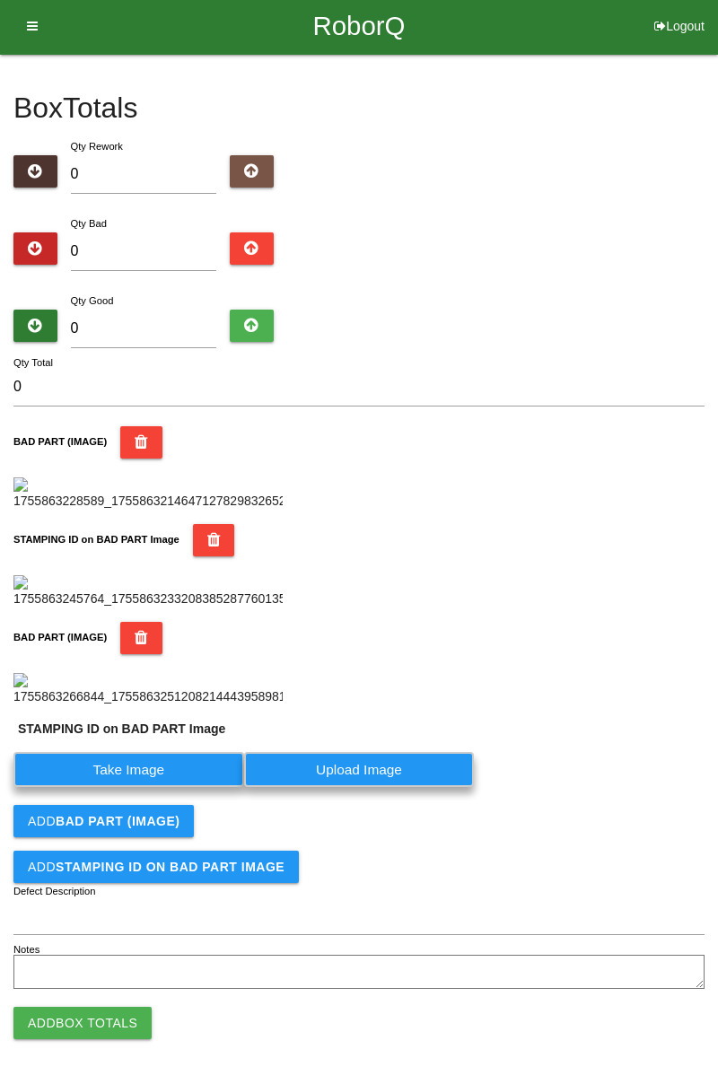
click at [178, 787] on label "Take Image" at bounding box center [128, 769] width 231 height 35
click at [0, 0] on PART "Take Image" at bounding box center [0, 0] width 0 height 0
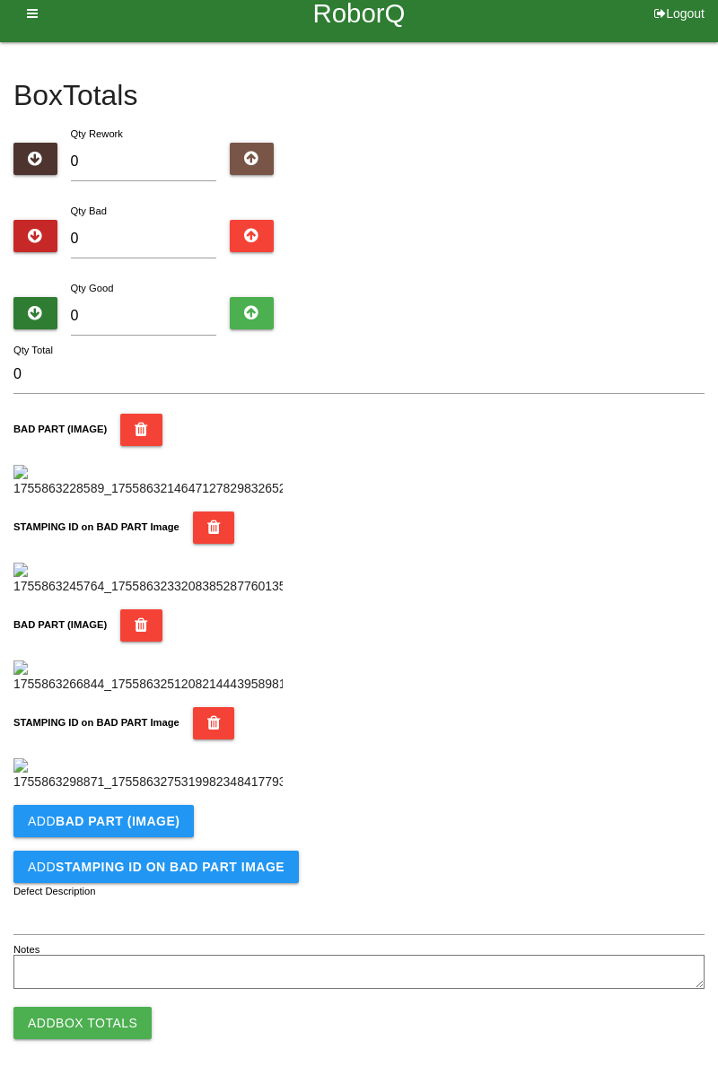
scroll to position [983, 0]
click at [185, 825] on button "Add BAD PART (IMAGE)" at bounding box center [103, 821] width 180 height 32
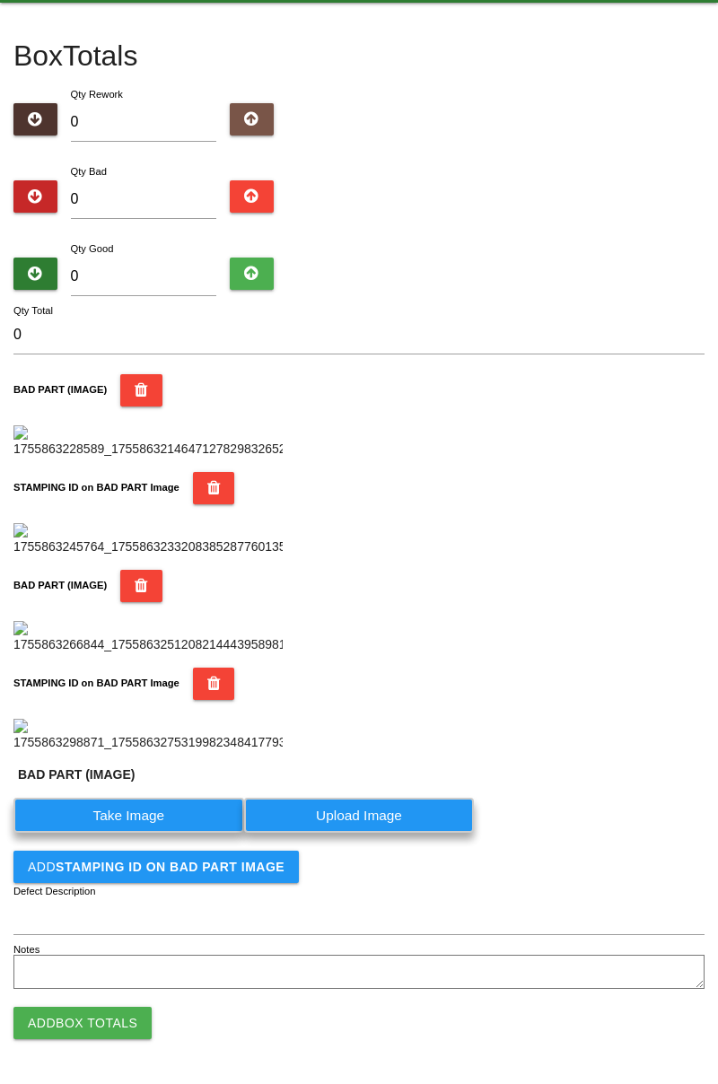
click at [161, 833] on label "Take Image" at bounding box center [128, 815] width 231 height 35
click at [0, 0] on \(IMAGE\) "Take Image" at bounding box center [0, 0] width 0 height 0
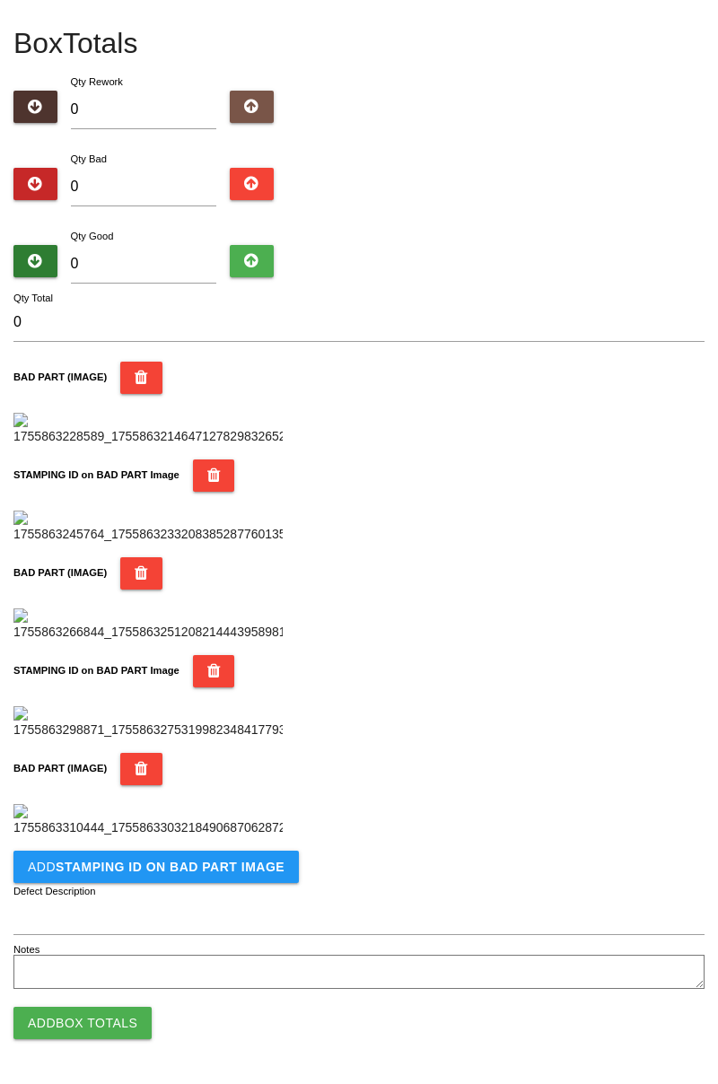
scroll to position [1278, 0]
click at [183, 878] on button "Add STAMPING ID on BAD PART Image" at bounding box center [155, 867] width 285 height 32
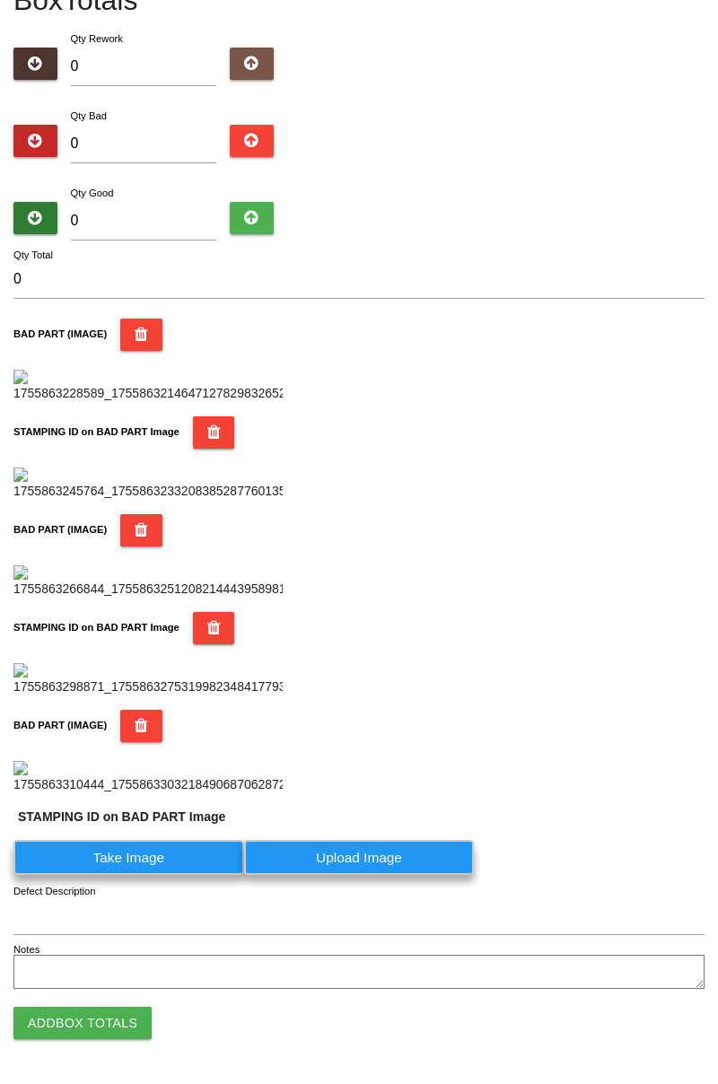
click at [135, 875] on label "Take Image" at bounding box center [128, 857] width 231 height 35
click at [0, 0] on PART "Take Image" at bounding box center [0, 0] width 0 height 0
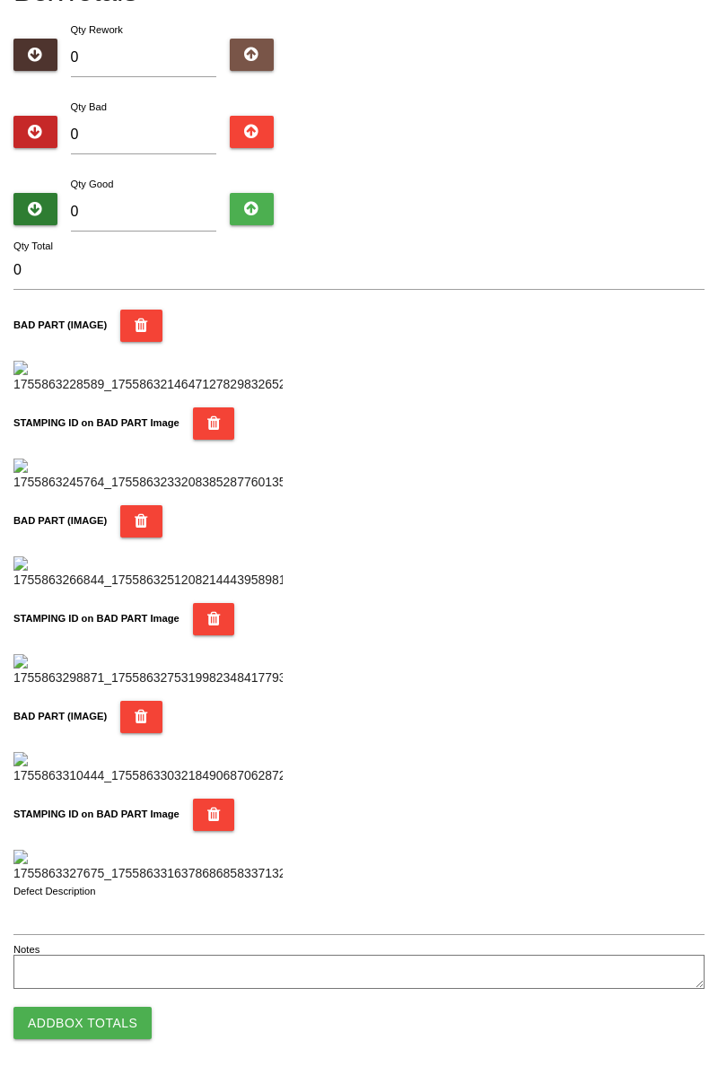
scroll to position [0, 0]
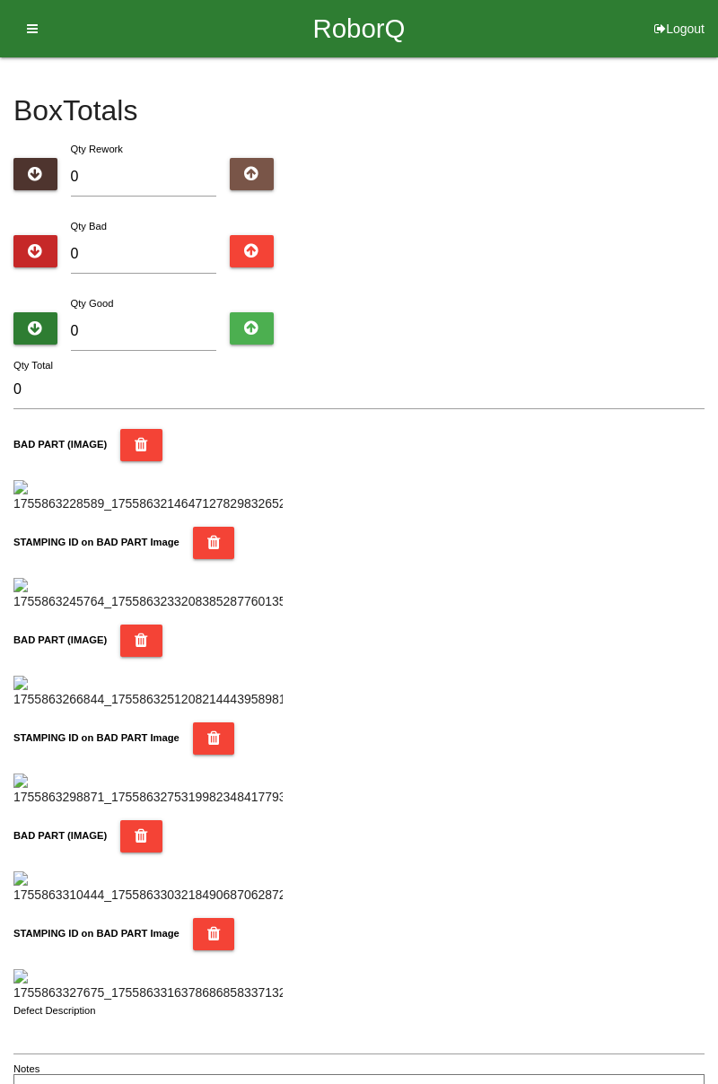
click at [717, 153] on div "Box Totals Translate Weight Weight unit: Rework Weight Bad Weight Good Weight 0…" at bounding box center [359, 585] width 718 height 1056
click at [174, 235] on input "0" at bounding box center [144, 254] width 146 height 39
type input "4"
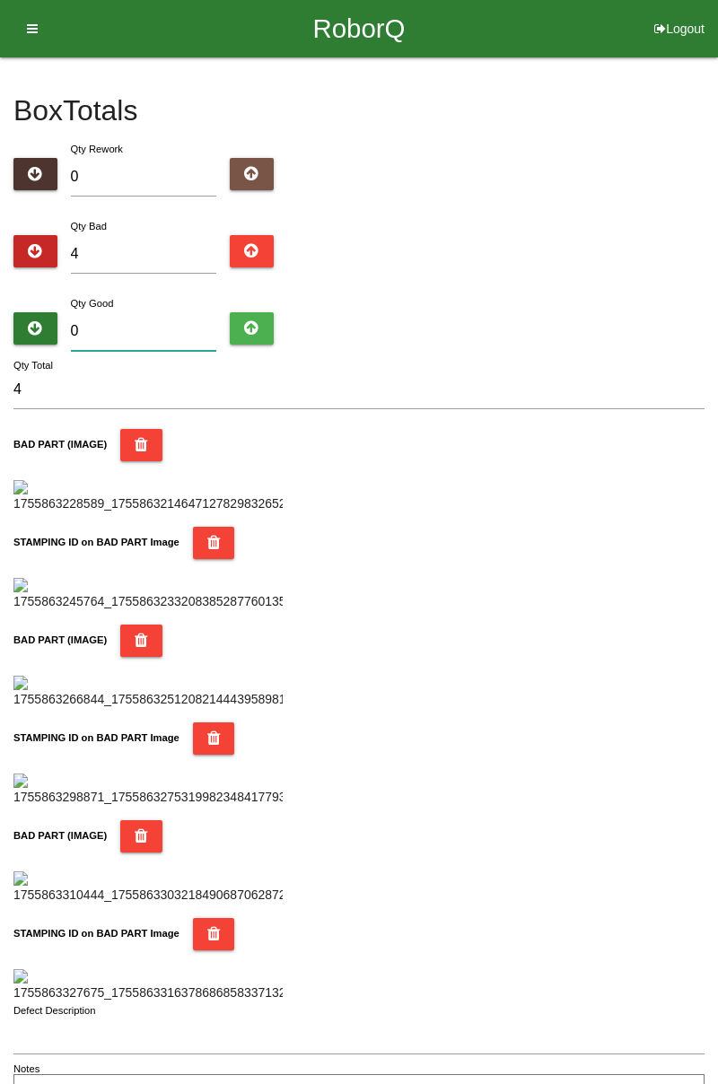
click at [138, 327] on input "0" at bounding box center [144, 331] width 146 height 39
type input "8"
type input "12"
type input "80"
type input "84"
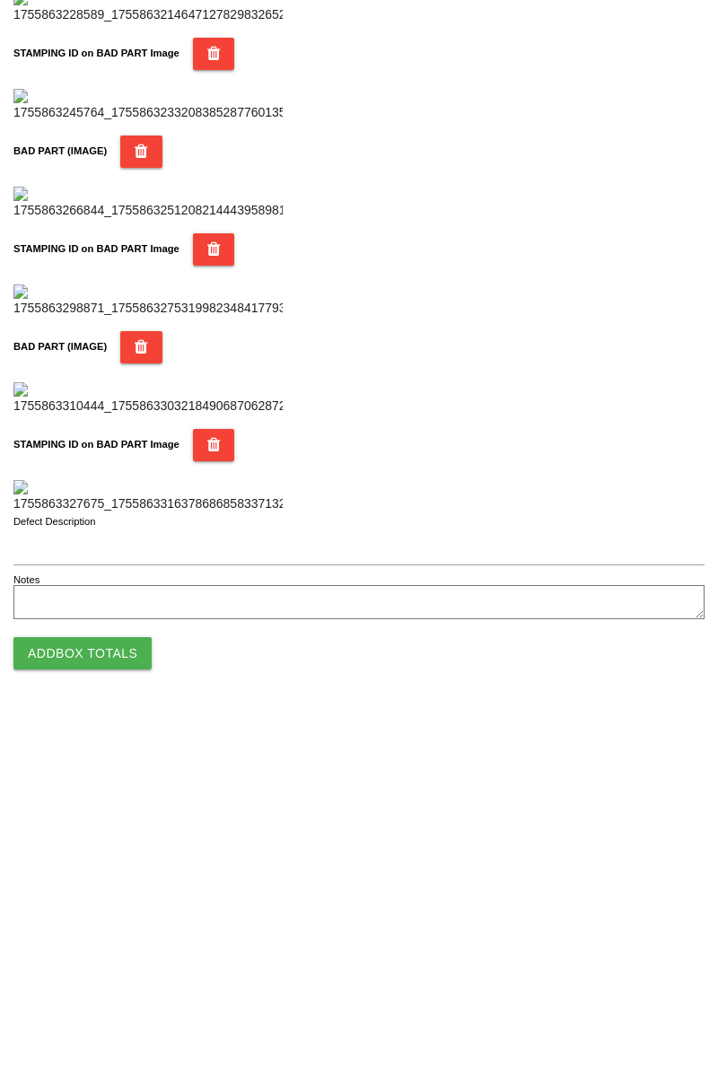
scroll to position [1572, 0]
type input "80"
click at [92, 1035] on button "Add Box Totals" at bounding box center [82, 1023] width 138 height 32
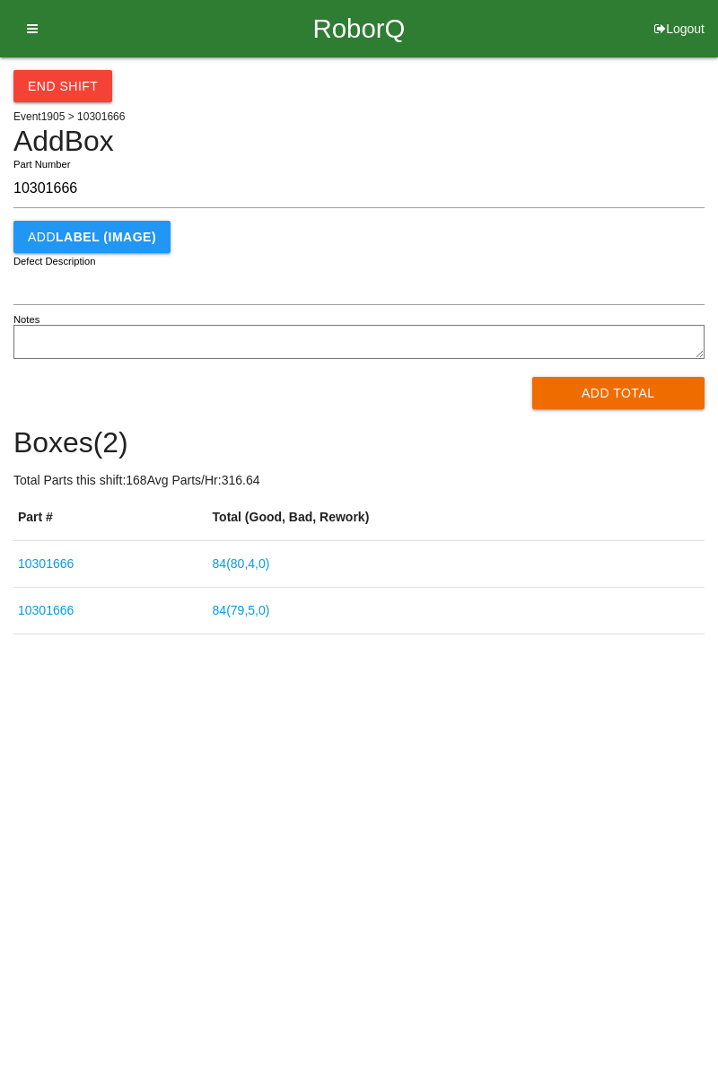
type input "10301666"
